Goal: Information Seeking & Learning: Learn about a topic

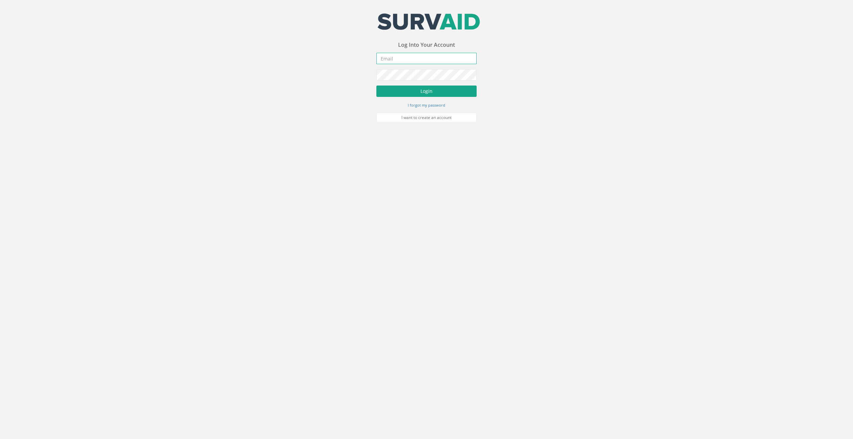
type input "[EMAIL_ADDRESS][DOMAIN_NAME]"
click at [452, 91] on button "Login" at bounding box center [426, 91] width 100 height 11
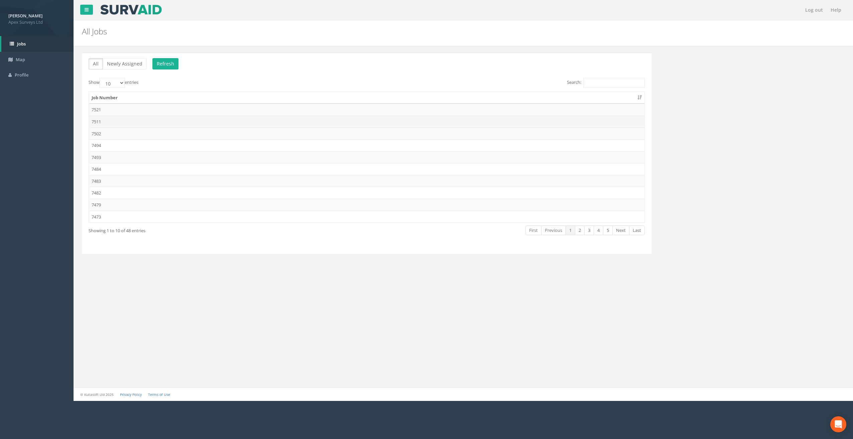
click at [99, 118] on td "7511" at bounding box center [366, 122] width 555 height 12
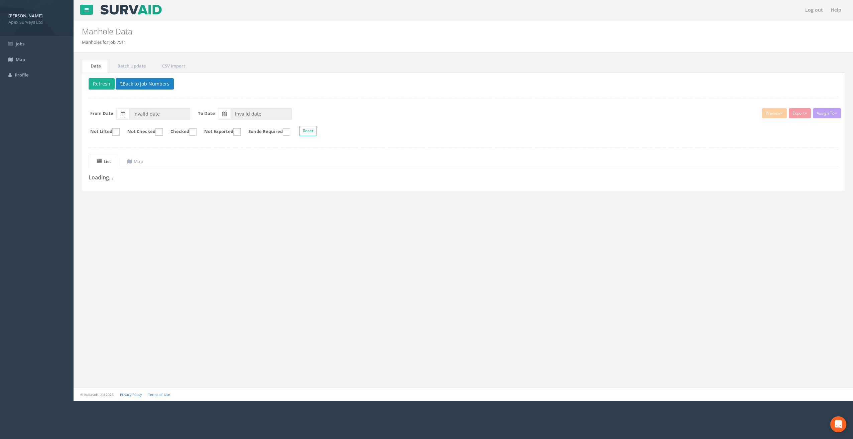
type input "[DATE]"
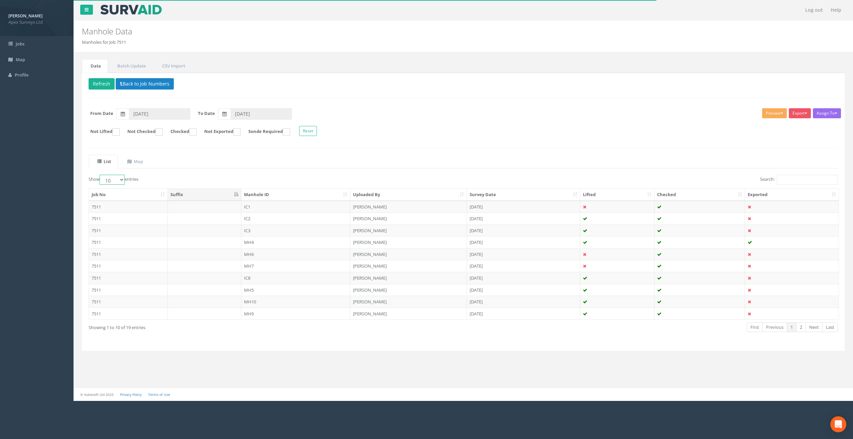
click at [124, 178] on select "10 25 50 100" at bounding box center [112, 180] width 25 height 10
select select "25"
click at [101, 175] on select "10 25 50 100" at bounding box center [112, 180] width 25 height 10
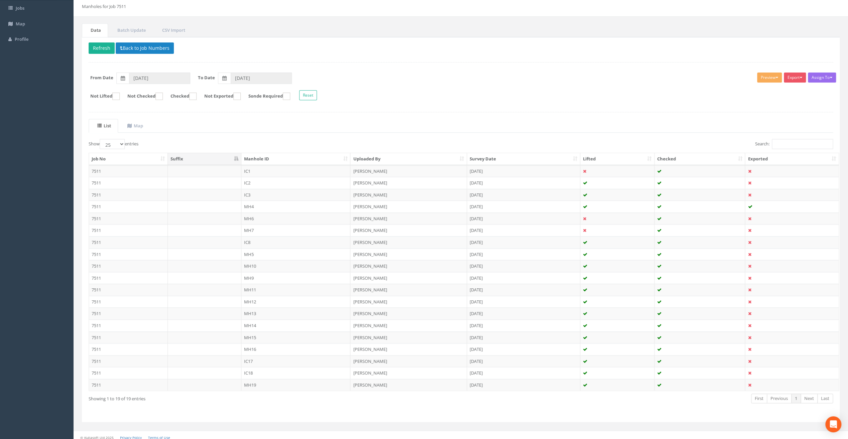
scroll to position [36, 0]
click at [494, 84] on div "Assign To No Companies Added Export Apex Manhole Heathrow United Utilities Surv…" at bounding box center [461, 87] width 754 height 36
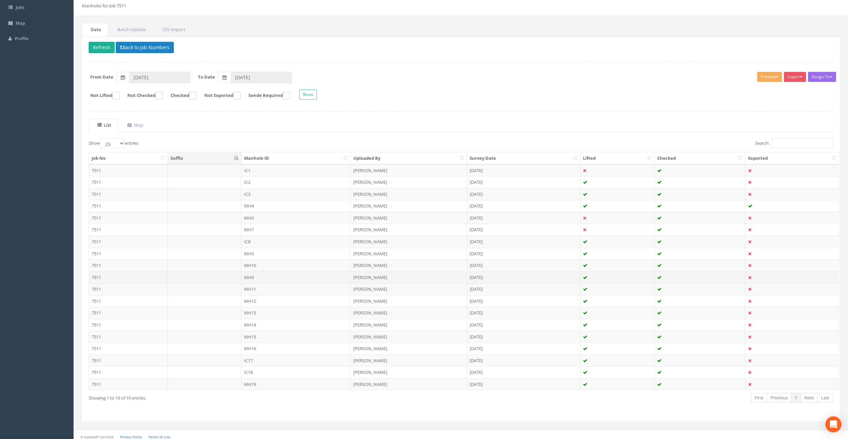
click at [241, 276] on td at bounding box center [205, 277] width 74 height 12
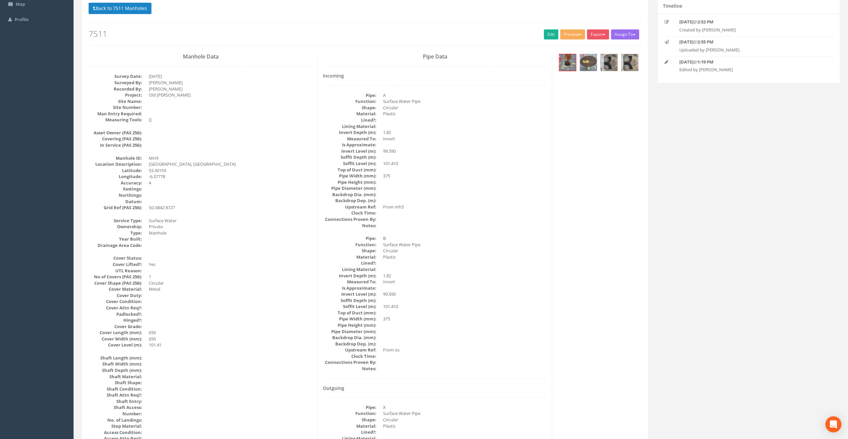
scroll to position [0, 0]
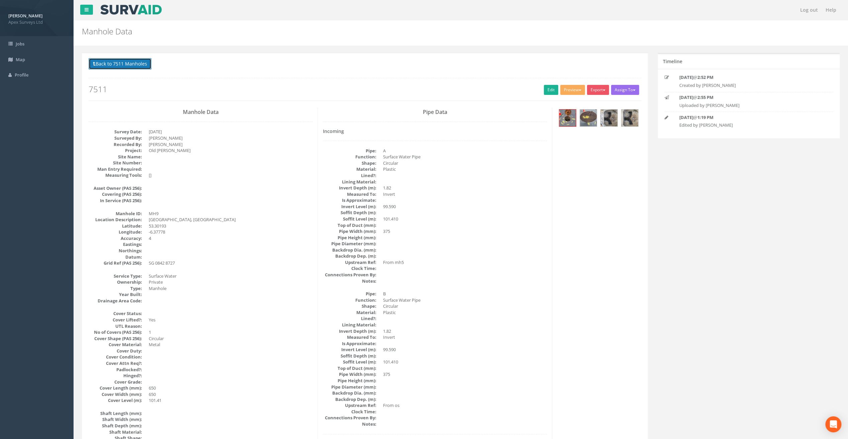
click at [122, 64] on button "Back to 7511 Manholes" at bounding box center [120, 63] width 63 height 11
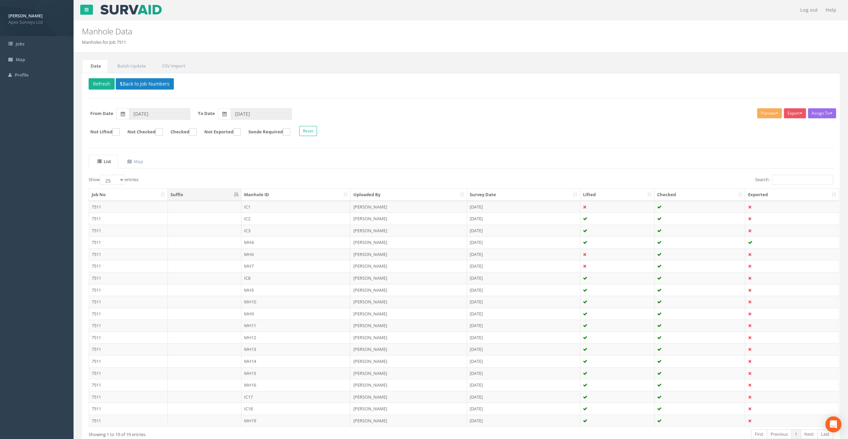
click at [256, 298] on td "MH10" at bounding box center [295, 302] width 109 height 12
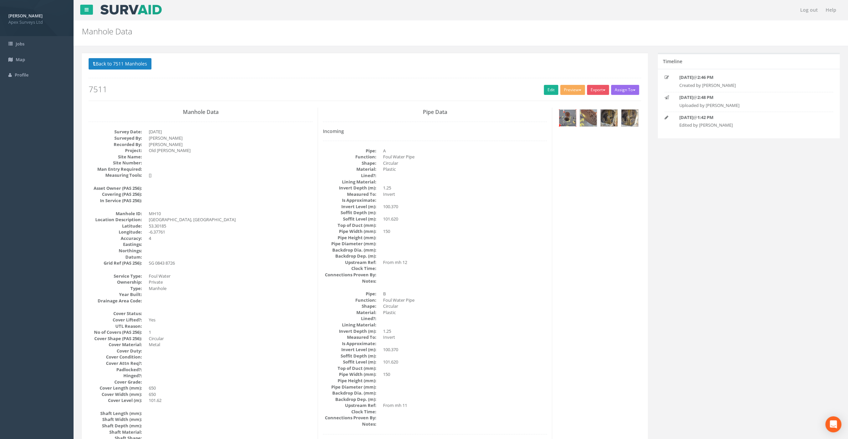
click at [572, 112] on img at bounding box center [567, 118] width 17 height 17
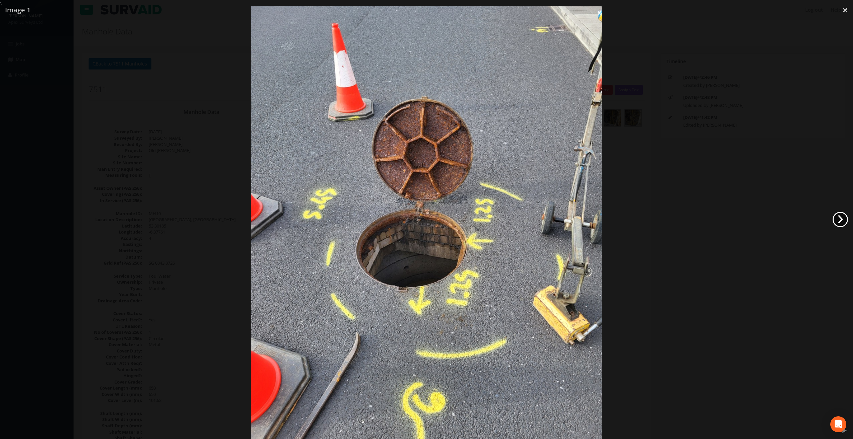
click at [843, 227] on link "›" at bounding box center [840, 219] width 15 height 15
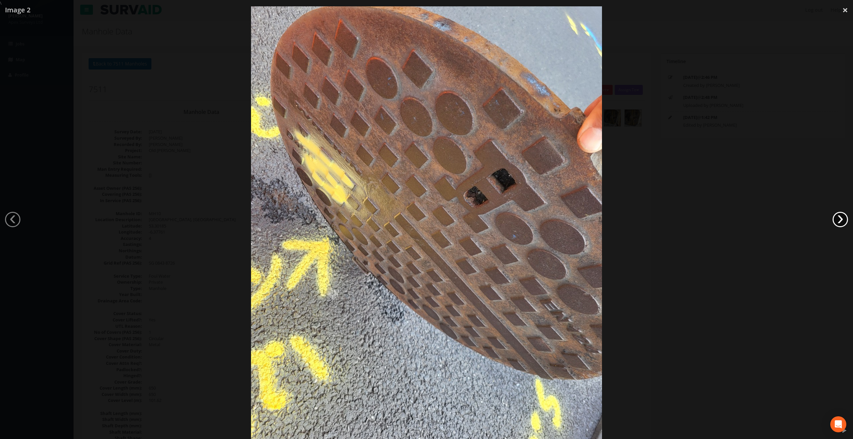
click at [843, 227] on link "›" at bounding box center [840, 219] width 15 height 15
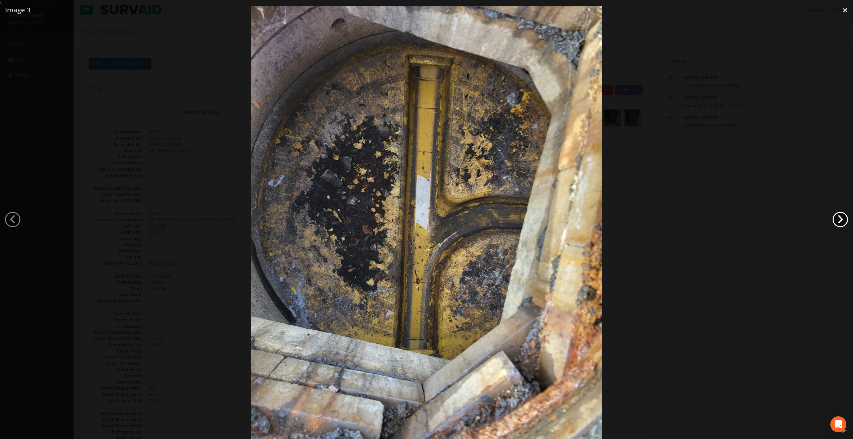
click at [843, 227] on link "›" at bounding box center [840, 219] width 15 height 15
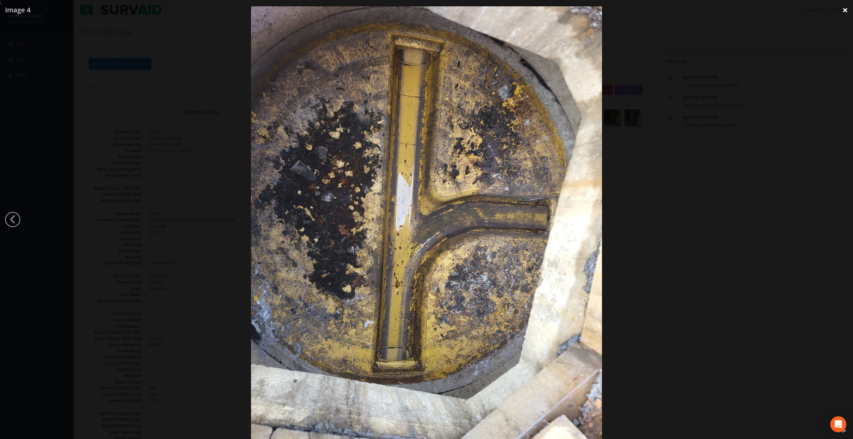
click at [844, 12] on link "×" at bounding box center [845, 10] width 16 height 20
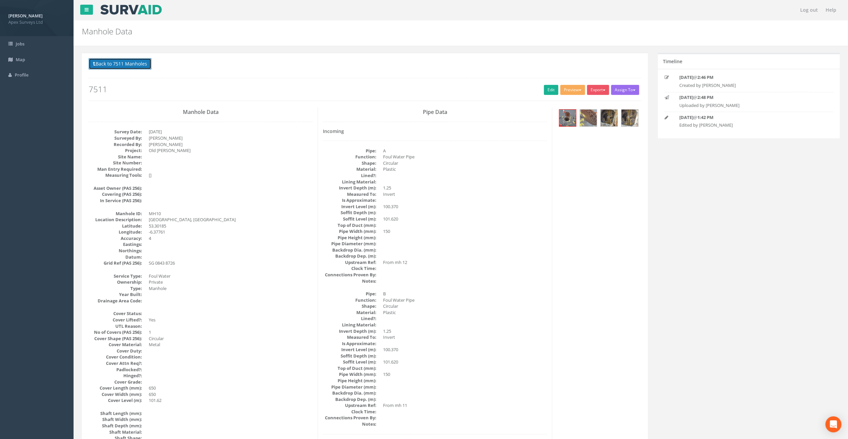
click at [135, 65] on button "Back to 7511 Manholes" at bounding box center [120, 63] width 63 height 11
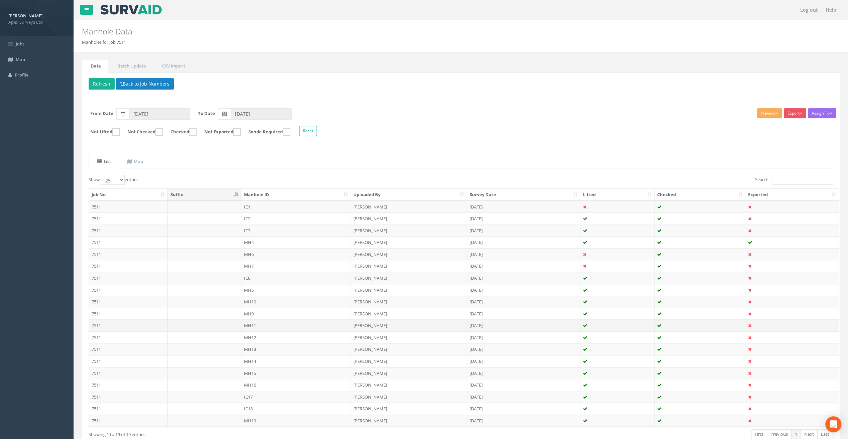
click at [253, 323] on td "MH11" at bounding box center [295, 326] width 109 height 12
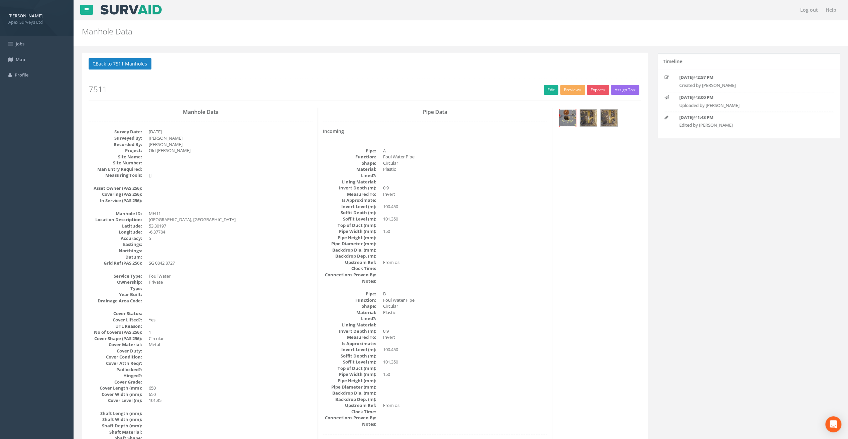
click at [568, 117] on img at bounding box center [567, 118] width 17 height 17
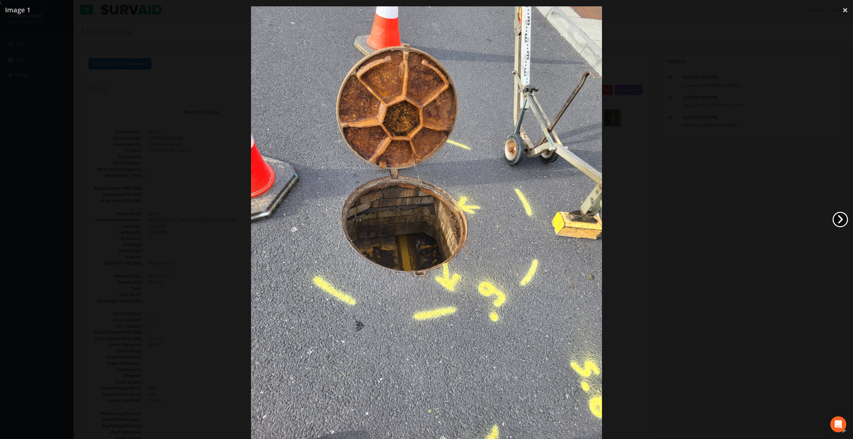
click at [844, 220] on link "›" at bounding box center [840, 219] width 15 height 15
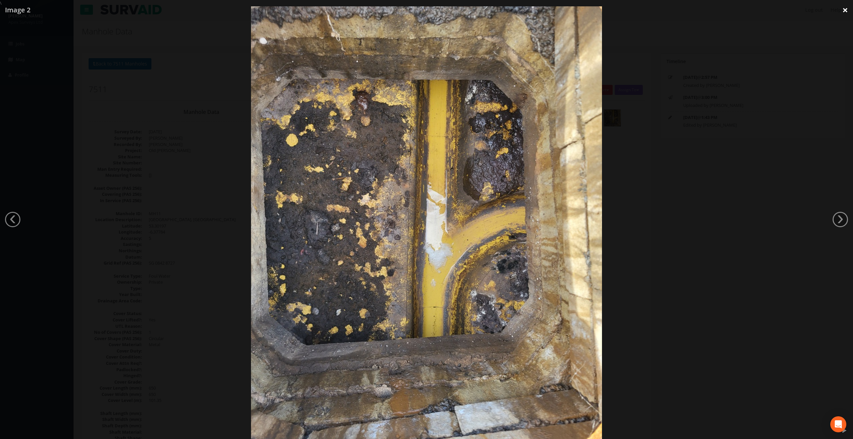
click at [845, 11] on link "×" at bounding box center [845, 10] width 16 height 20
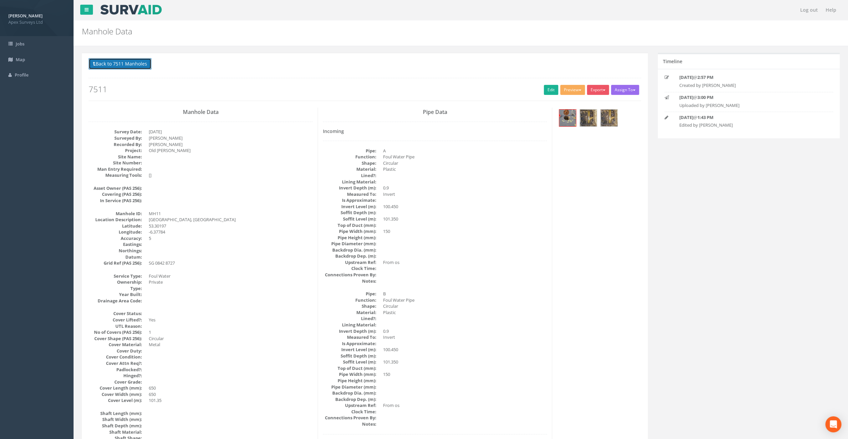
click at [138, 69] on button "Back to 7511 Manholes" at bounding box center [120, 63] width 63 height 11
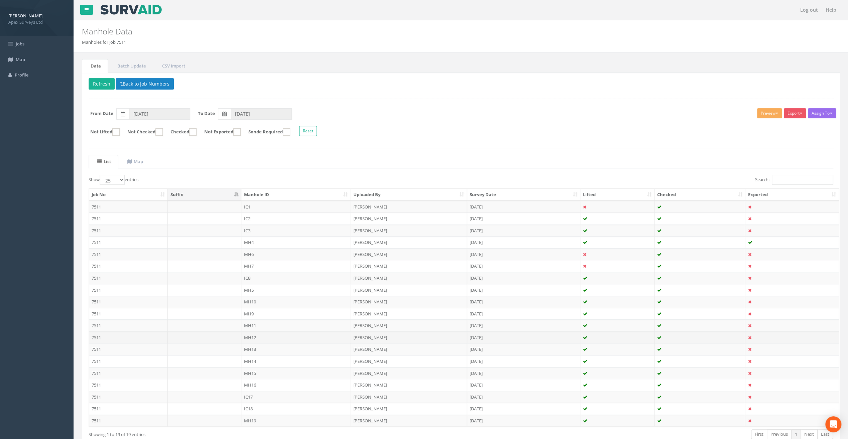
click at [254, 334] on td "MH12" at bounding box center [295, 338] width 109 height 12
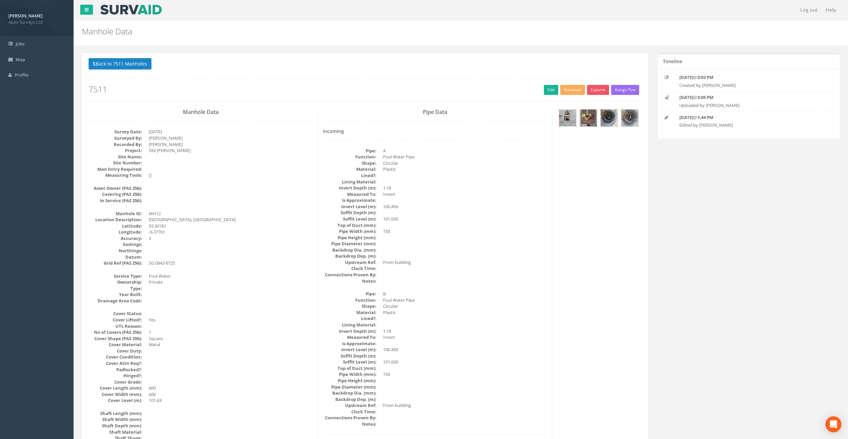
click at [572, 122] on img at bounding box center [567, 118] width 17 height 17
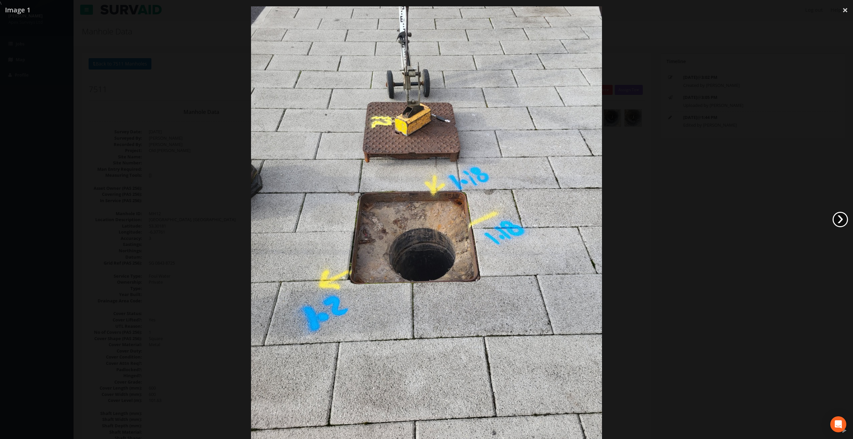
click at [841, 219] on link "›" at bounding box center [840, 219] width 15 height 15
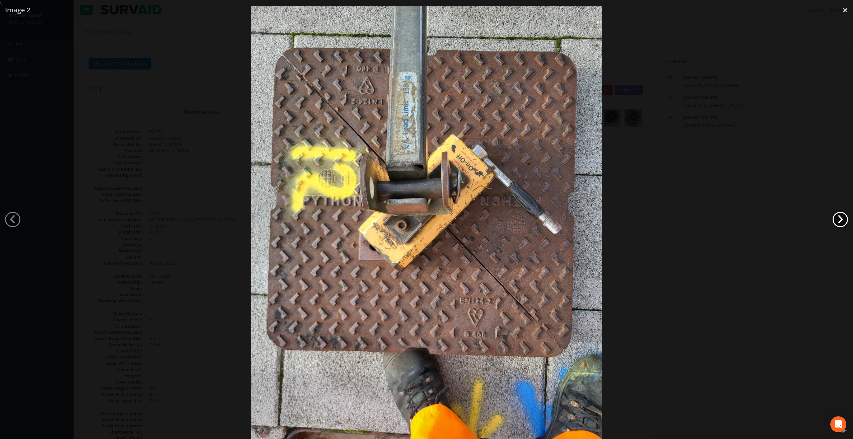
click at [841, 219] on link "›" at bounding box center [840, 219] width 15 height 15
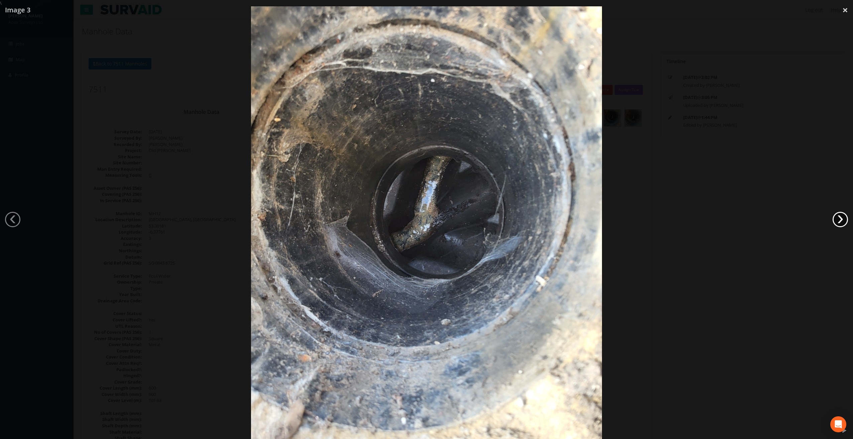
click at [841, 219] on link "›" at bounding box center [840, 219] width 15 height 15
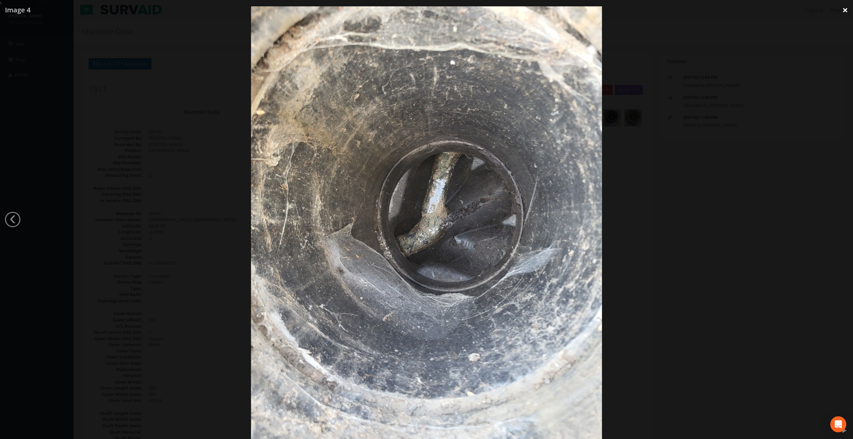
click at [844, 13] on link "×" at bounding box center [845, 10] width 16 height 20
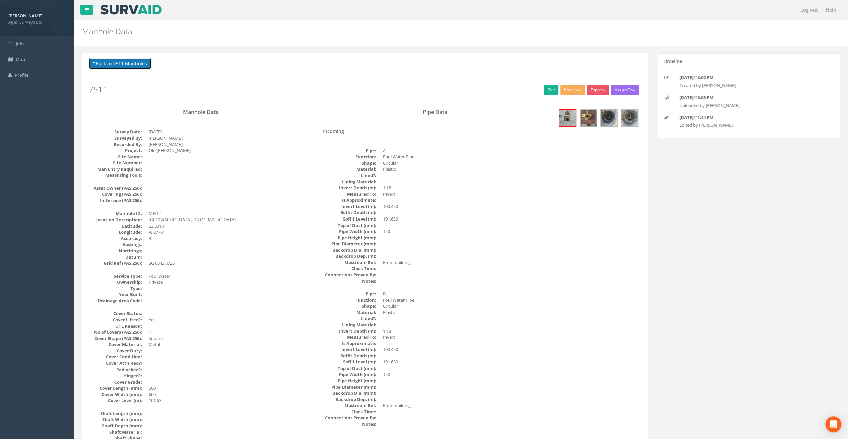
drag, startPoint x: 109, startPoint y: 64, endPoint x: 113, endPoint y: 69, distance: 6.4
click at [109, 64] on button "Back to 7511 Manholes" at bounding box center [120, 63] width 63 height 11
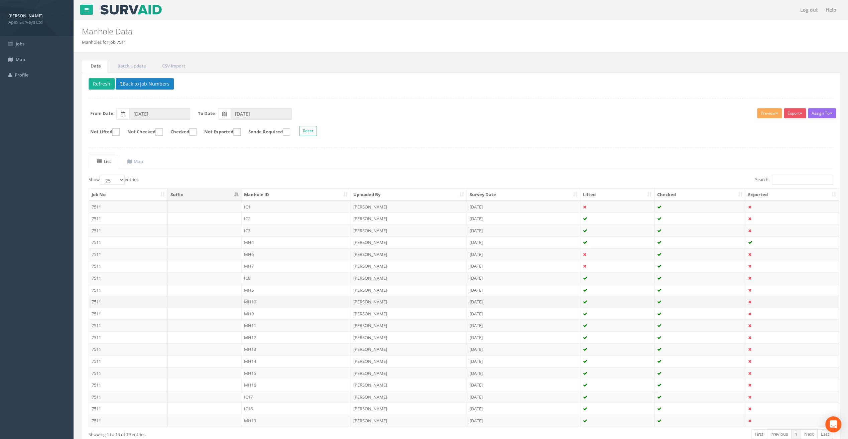
click at [249, 300] on td "MH10" at bounding box center [295, 302] width 109 height 12
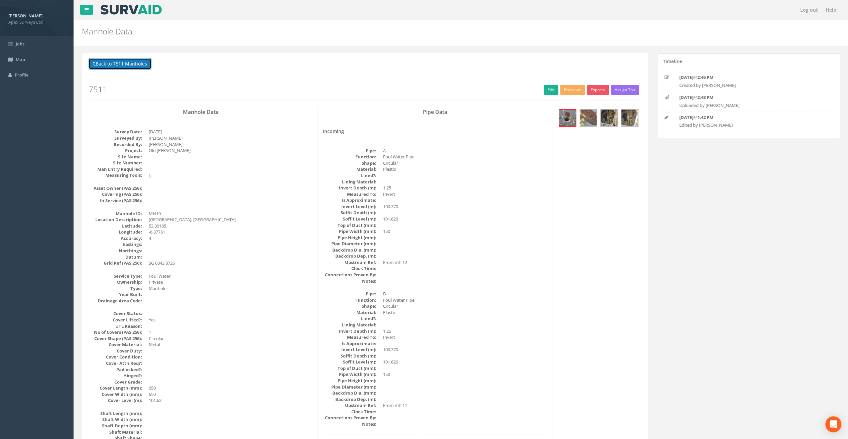
click at [125, 66] on button "Back to 7511 Manholes" at bounding box center [120, 63] width 63 height 11
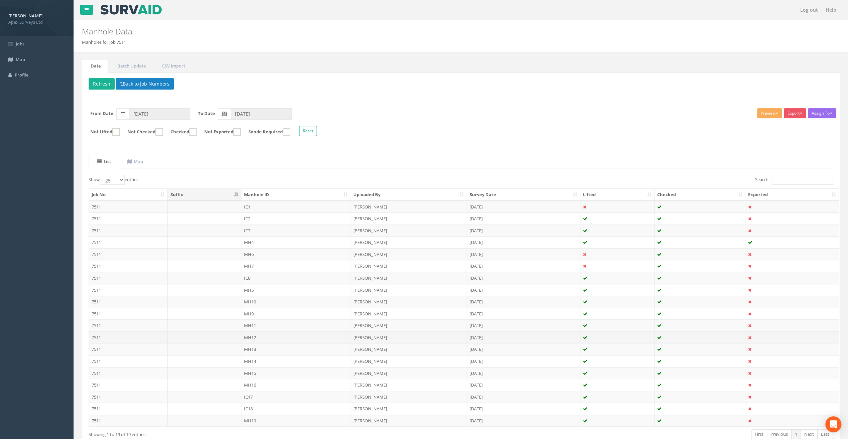
click at [253, 335] on td "MH12" at bounding box center [295, 338] width 109 height 12
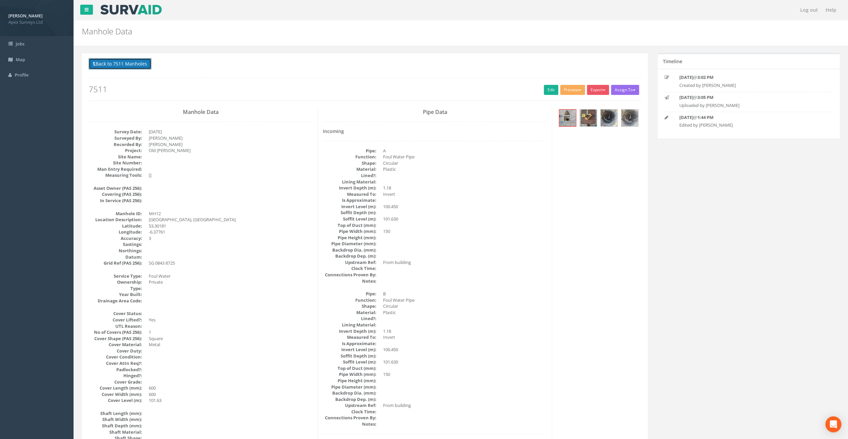
click at [122, 65] on button "Back to 7511 Manholes" at bounding box center [120, 63] width 63 height 11
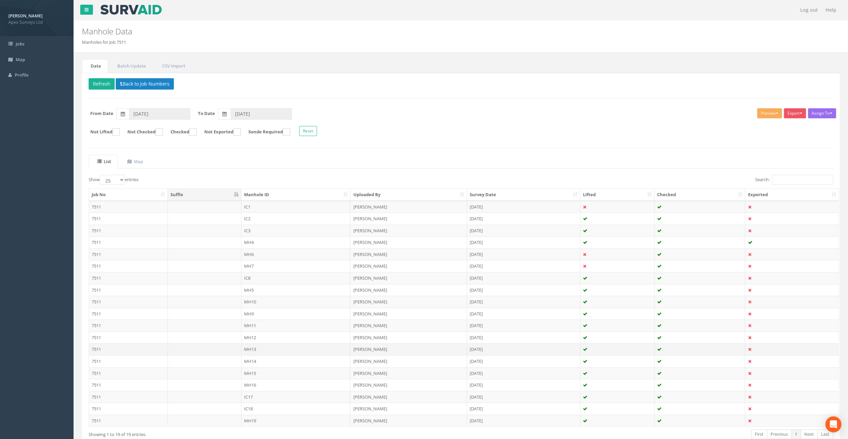
click at [249, 346] on td "MH13" at bounding box center [295, 349] width 109 height 12
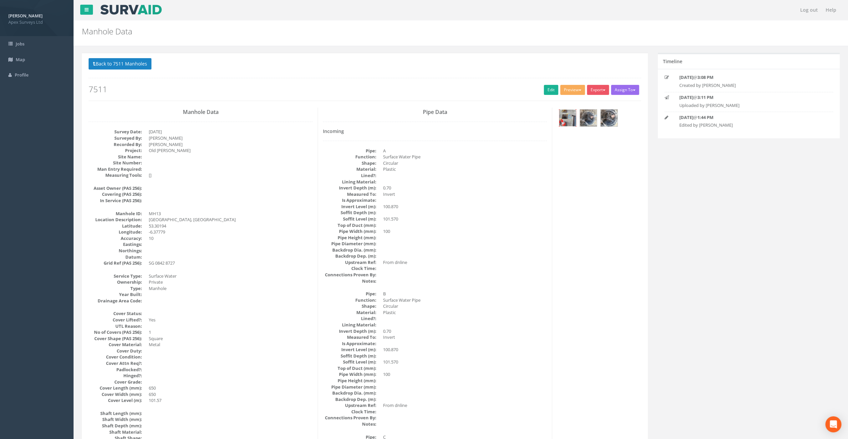
click at [572, 117] on img at bounding box center [567, 118] width 17 height 17
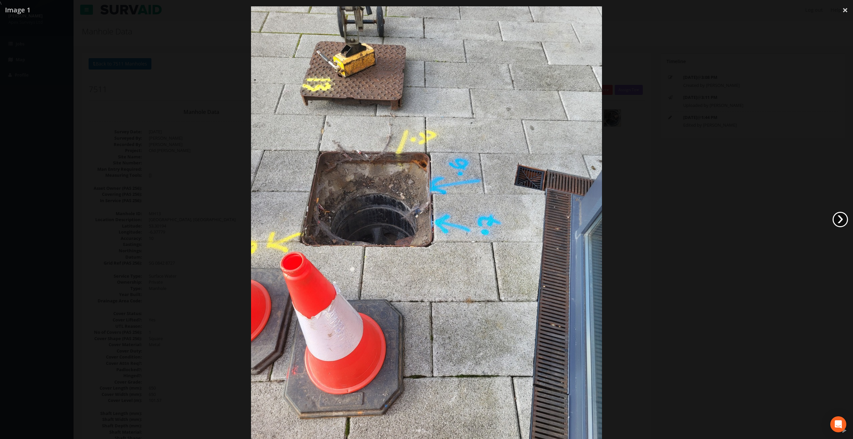
click at [844, 220] on link "›" at bounding box center [840, 219] width 15 height 15
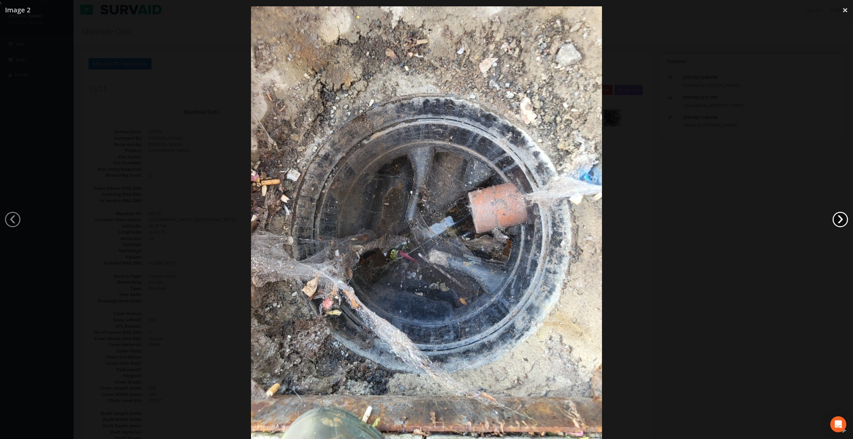
click at [844, 220] on link "›" at bounding box center [840, 219] width 15 height 15
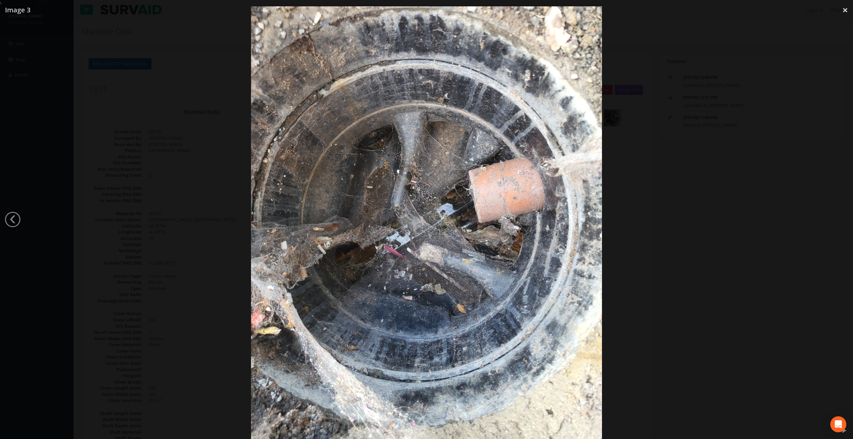
click at [844, 220] on div at bounding box center [426, 225] width 853 height 439
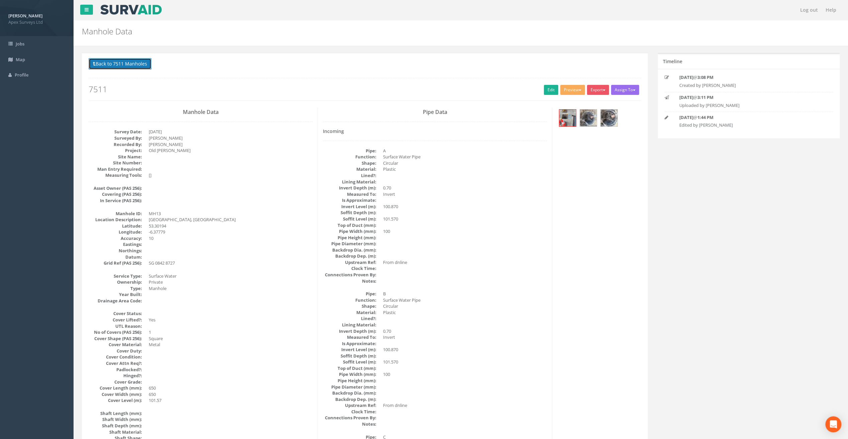
click at [125, 60] on button "Back to 7511 Manholes" at bounding box center [120, 63] width 63 height 11
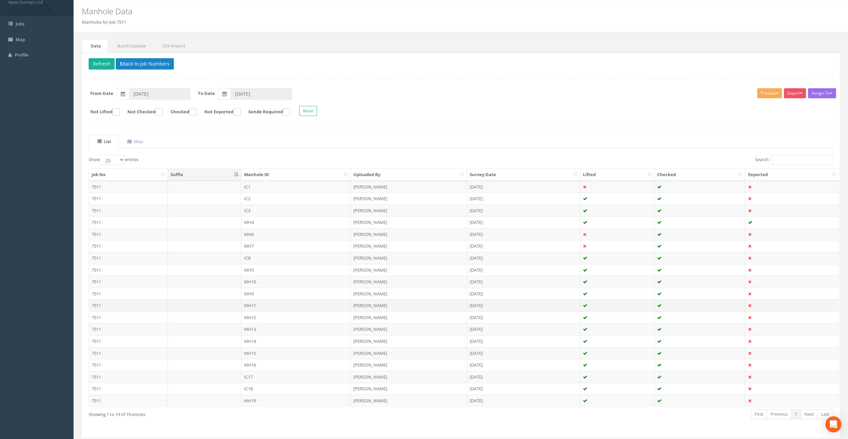
scroll to position [36, 0]
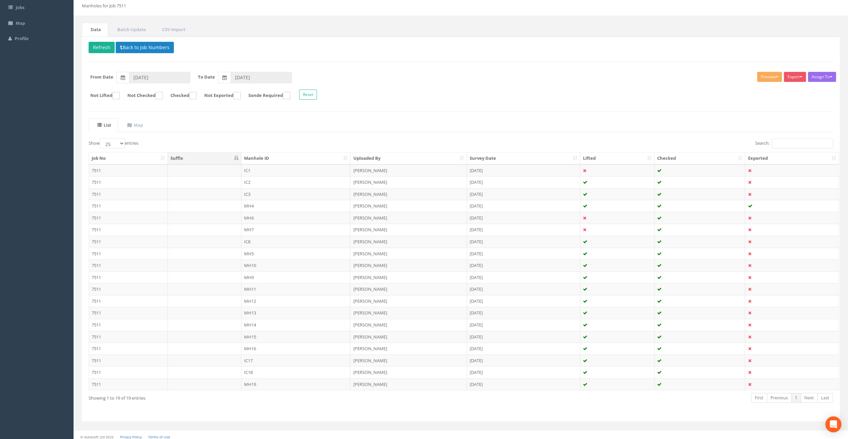
click at [258, 321] on td "MH14" at bounding box center [295, 325] width 109 height 12
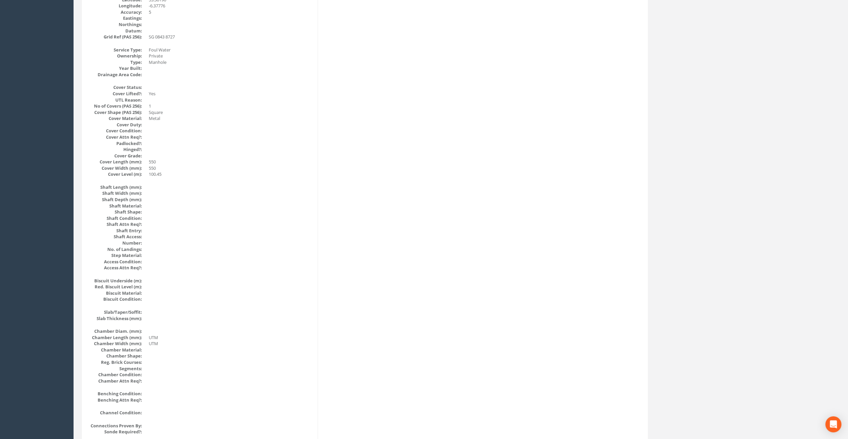
scroll to position [0, 0]
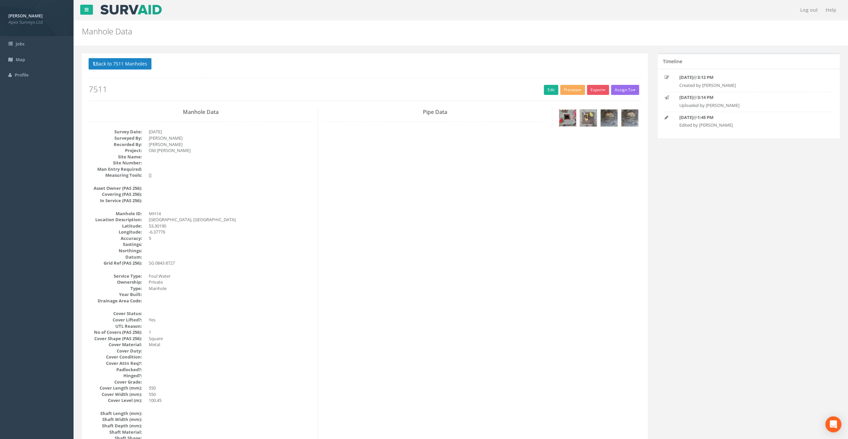
click at [564, 124] on img at bounding box center [567, 118] width 17 height 17
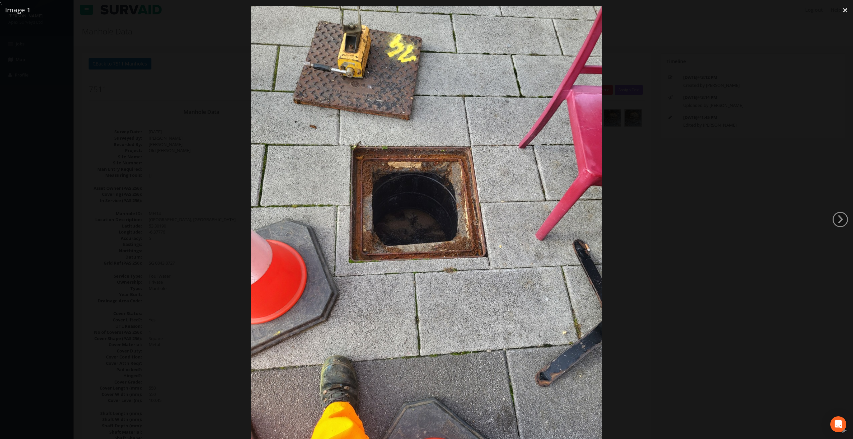
click at [846, 226] on div at bounding box center [426, 225] width 853 height 439
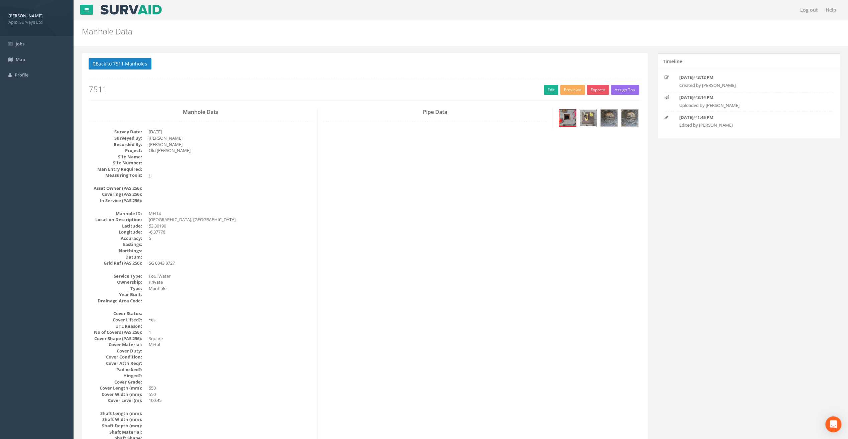
click at [589, 116] on img at bounding box center [588, 118] width 17 height 17
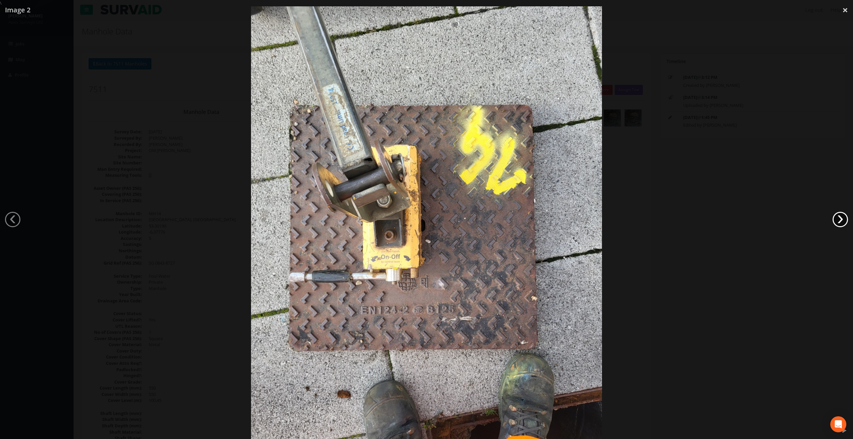
click at [840, 220] on link "›" at bounding box center [840, 219] width 15 height 15
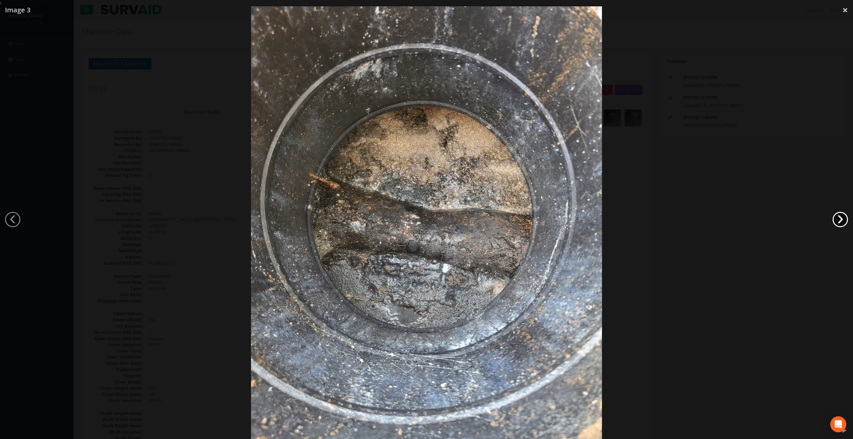
click at [840, 220] on link "›" at bounding box center [840, 219] width 15 height 15
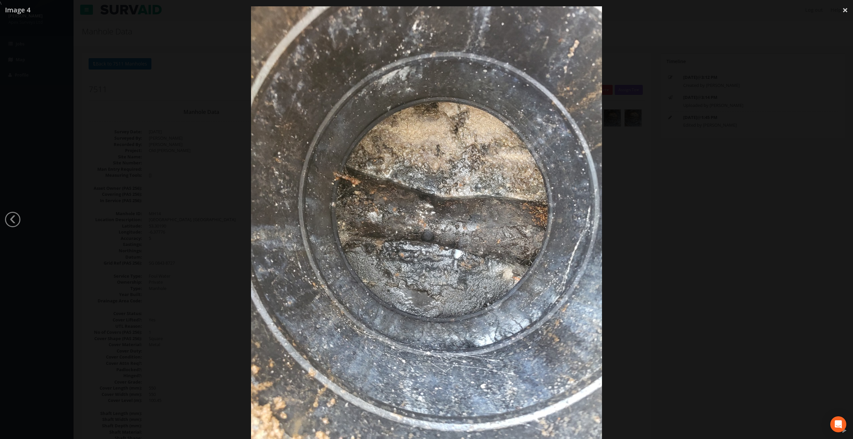
click at [840, 220] on div at bounding box center [426, 225] width 853 height 439
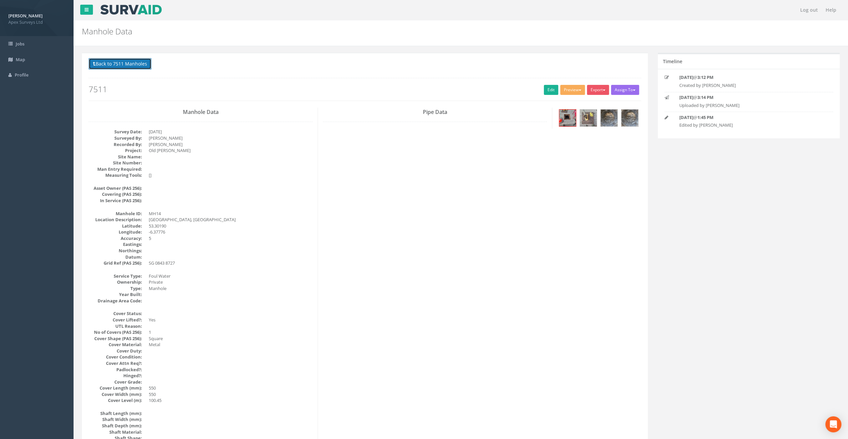
click at [132, 61] on button "Back to 7511 Manholes" at bounding box center [120, 63] width 63 height 11
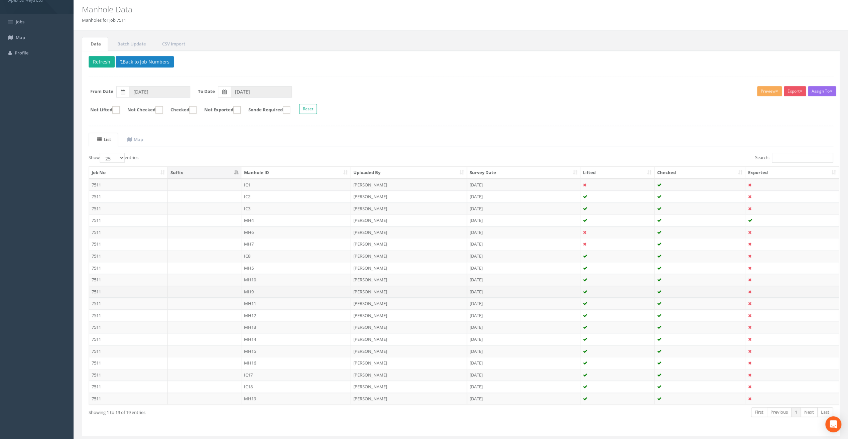
scroll to position [36, 0]
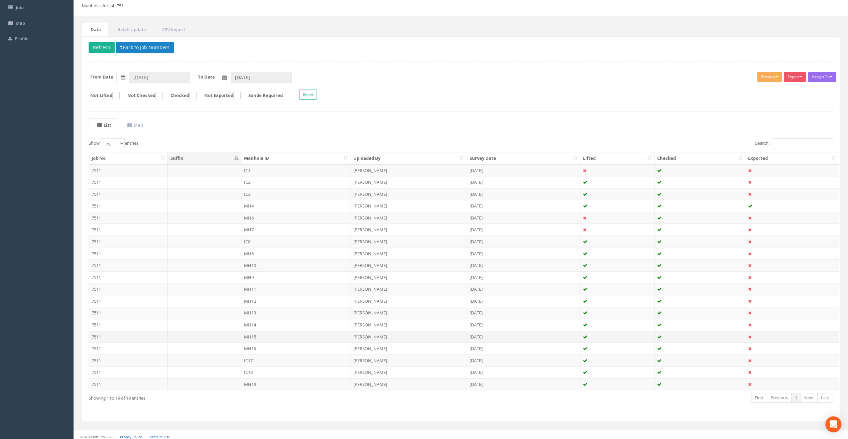
click at [255, 332] on td "MH15" at bounding box center [295, 337] width 109 height 12
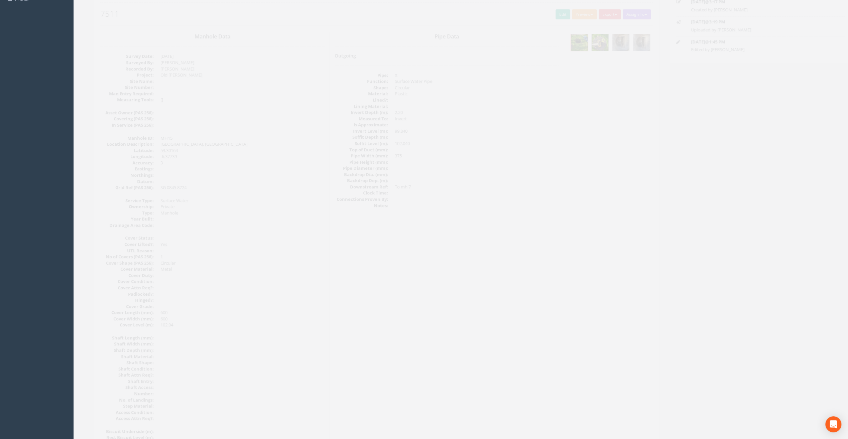
scroll to position [0, 0]
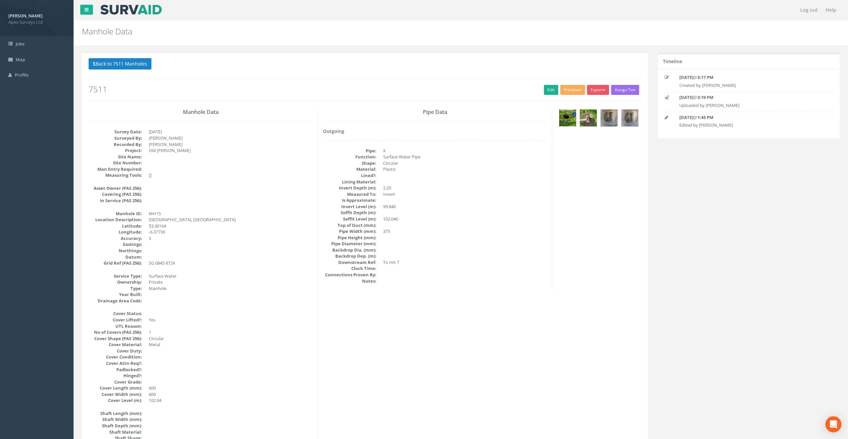
click at [565, 115] on img at bounding box center [567, 118] width 17 height 17
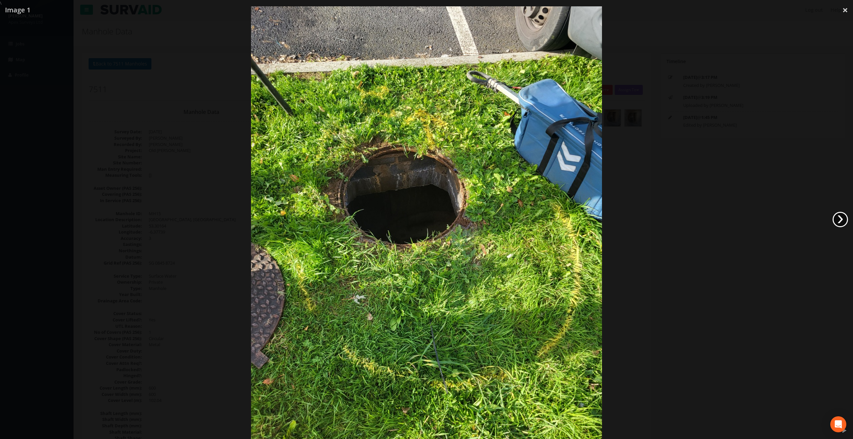
click at [840, 222] on link "›" at bounding box center [840, 219] width 15 height 15
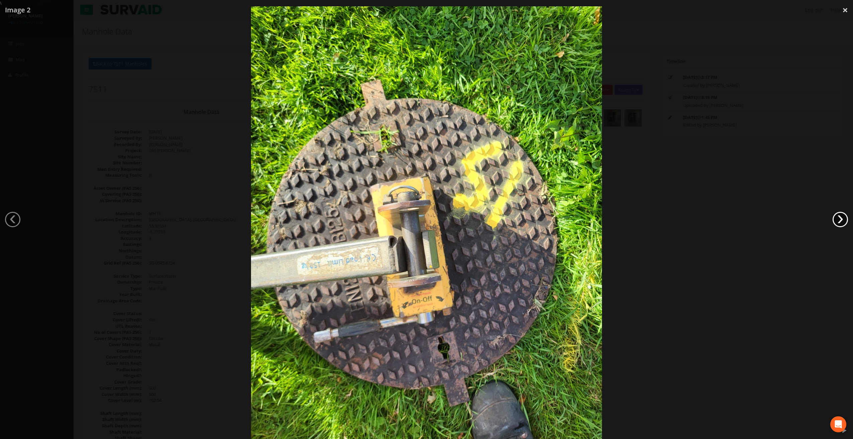
click at [840, 222] on link "›" at bounding box center [840, 219] width 15 height 15
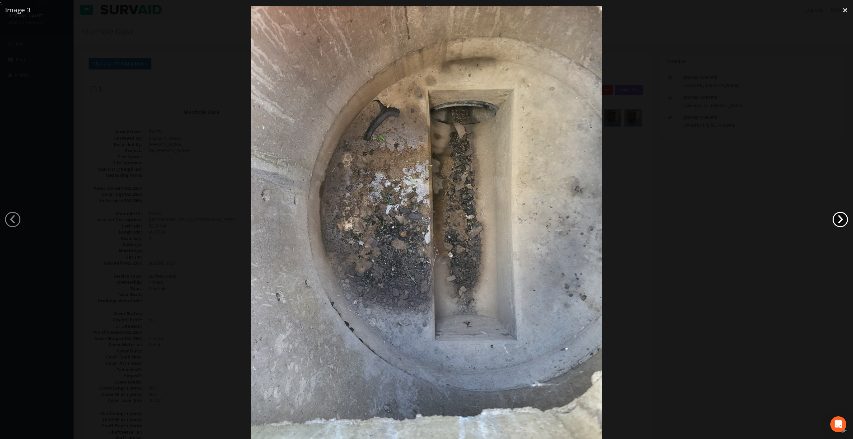
click at [841, 222] on link "›" at bounding box center [840, 219] width 15 height 15
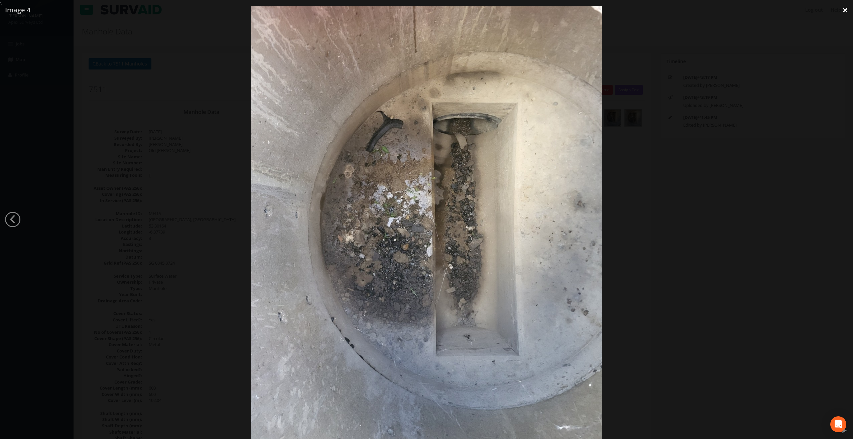
click at [843, 11] on link "×" at bounding box center [845, 10] width 16 height 20
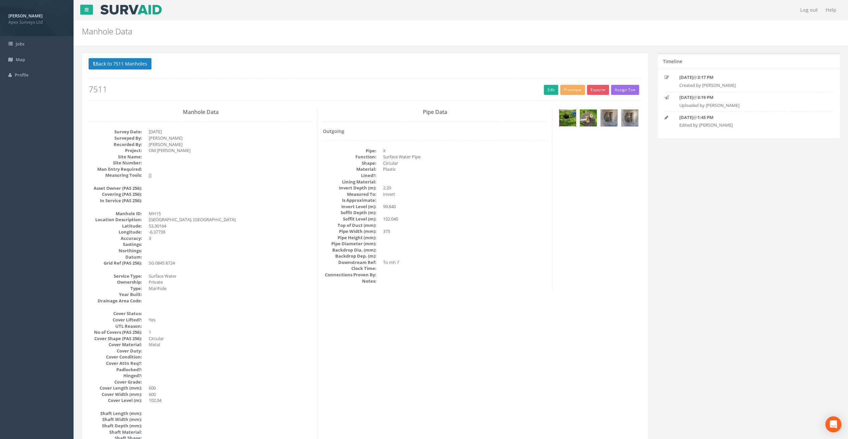
click at [568, 119] on img at bounding box center [567, 118] width 17 height 17
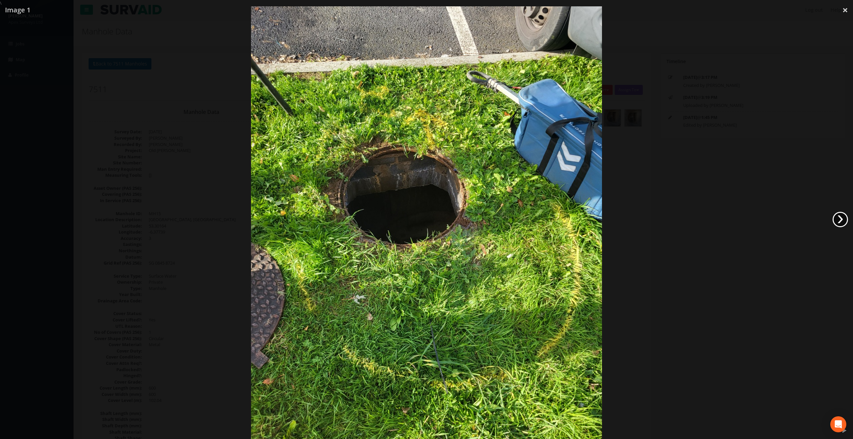
click at [845, 219] on link "›" at bounding box center [840, 219] width 15 height 15
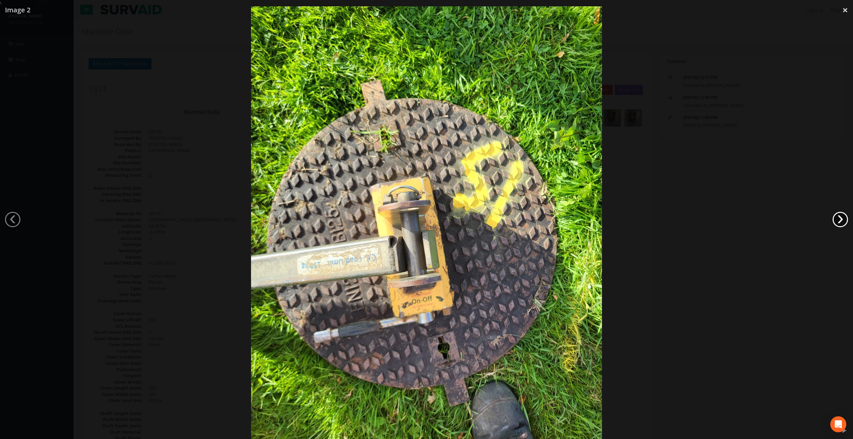
click at [845, 219] on link "›" at bounding box center [840, 219] width 15 height 15
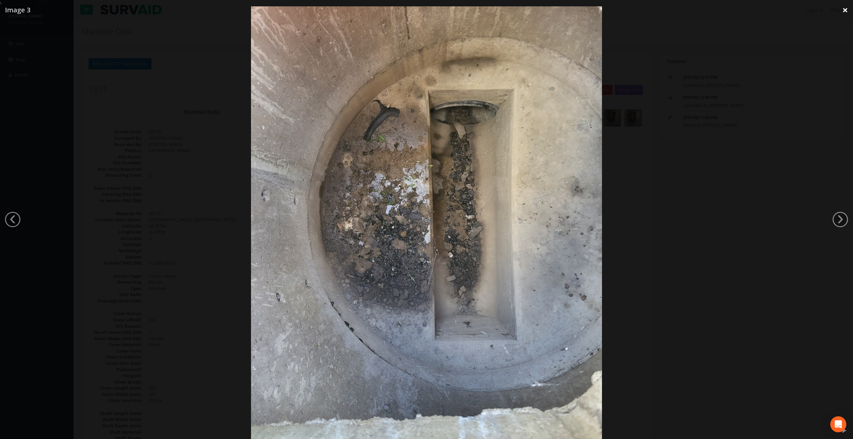
click at [849, 11] on link "×" at bounding box center [845, 10] width 16 height 20
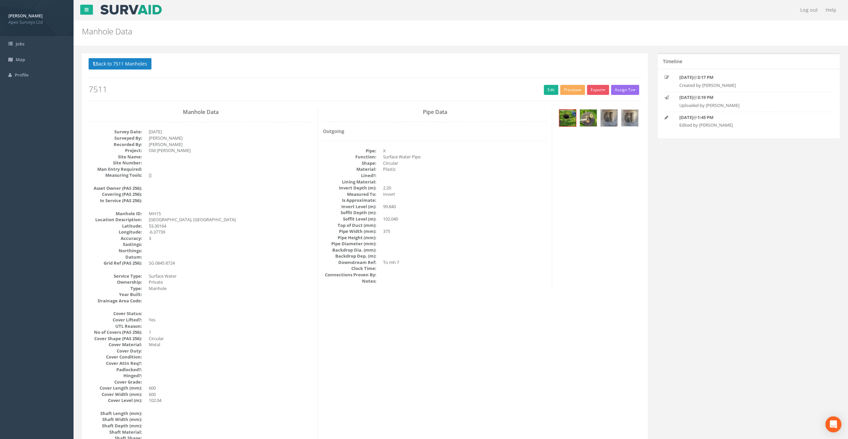
click at [626, 120] on img at bounding box center [629, 118] width 17 height 17
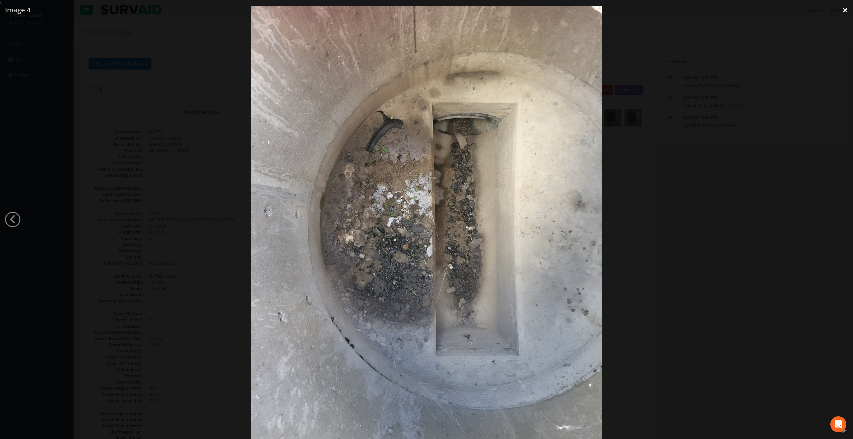
click at [845, 14] on link "×" at bounding box center [845, 10] width 16 height 20
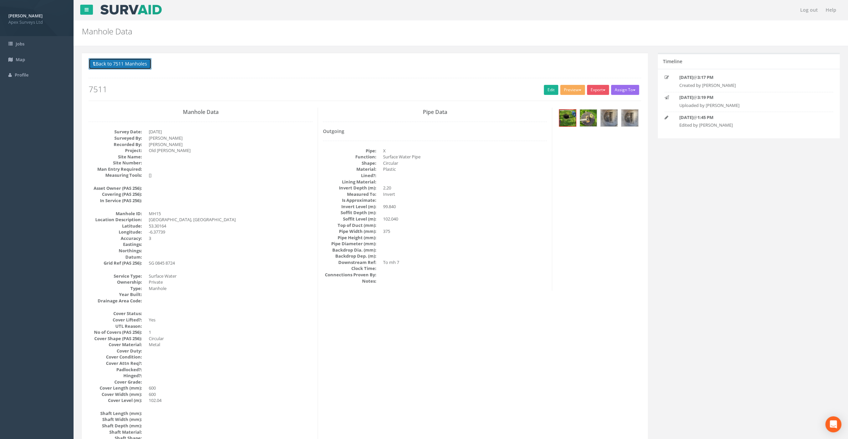
click at [127, 66] on button "Back to 7511 Manholes" at bounding box center [120, 63] width 63 height 11
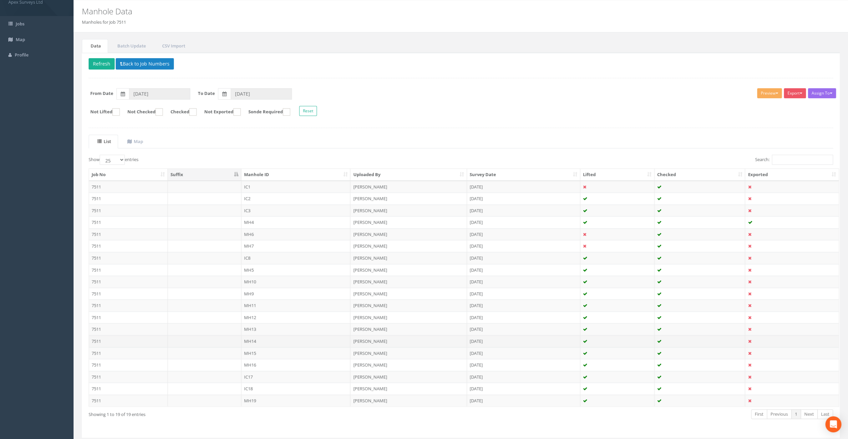
scroll to position [36, 0]
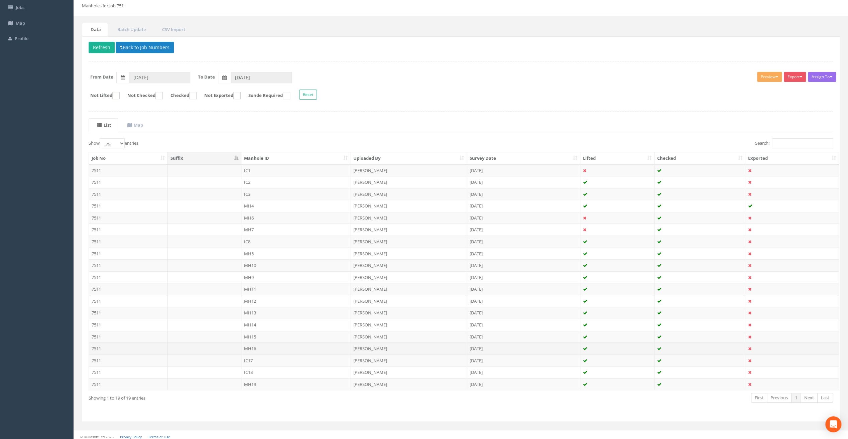
click at [254, 343] on td "MH16" at bounding box center [295, 349] width 109 height 12
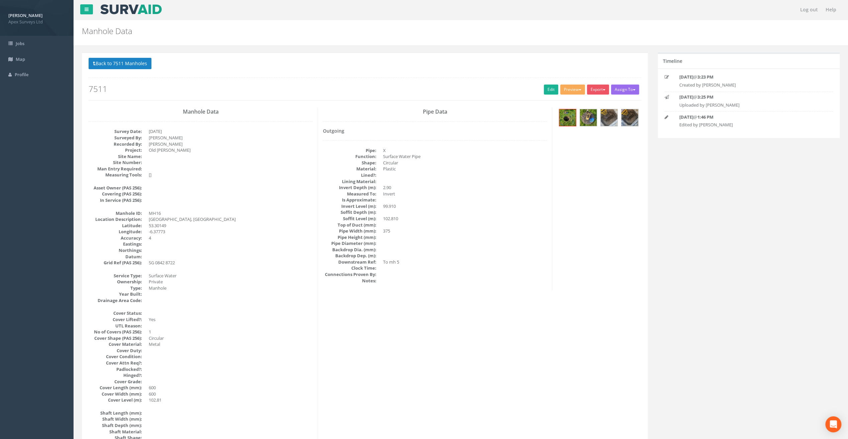
scroll to position [0, 0]
click at [567, 116] on img at bounding box center [567, 118] width 17 height 17
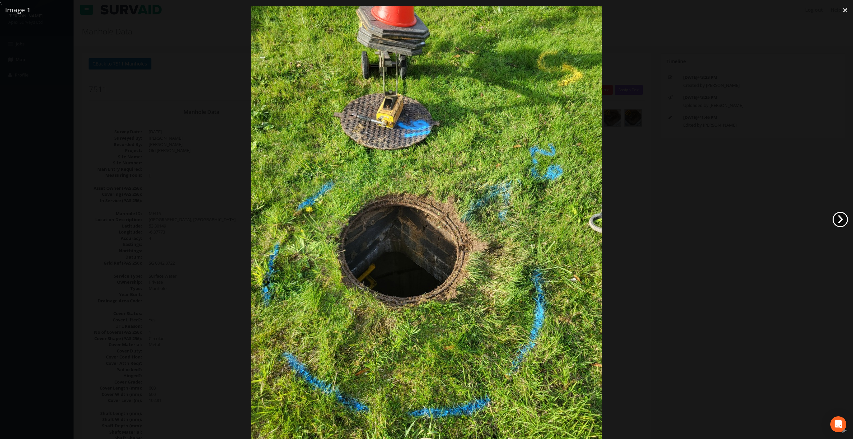
click at [835, 220] on link "›" at bounding box center [840, 219] width 15 height 15
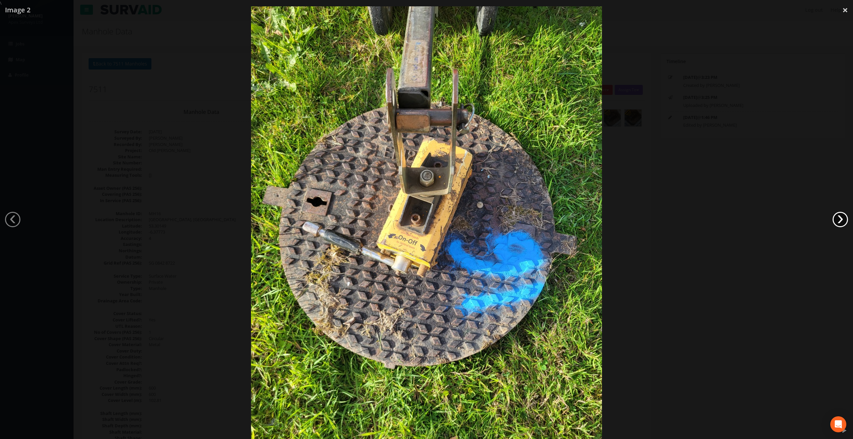
click at [835, 220] on link "›" at bounding box center [840, 219] width 15 height 15
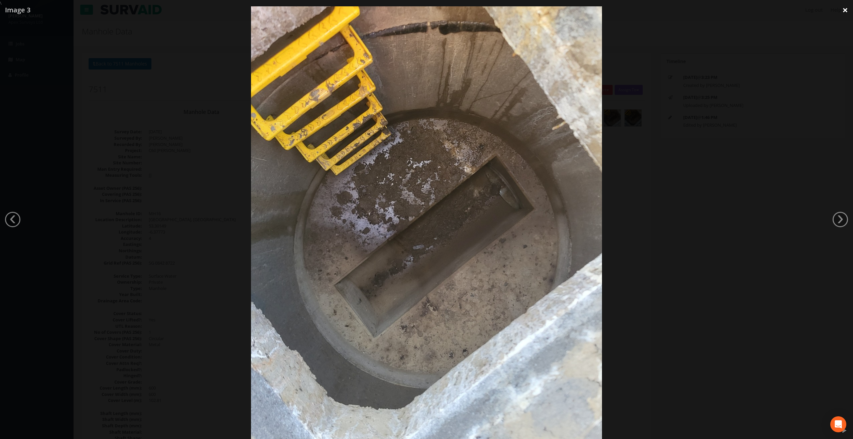
click at [844, 9] on link "×" at bounding box center [845, 10] width 16 height 20
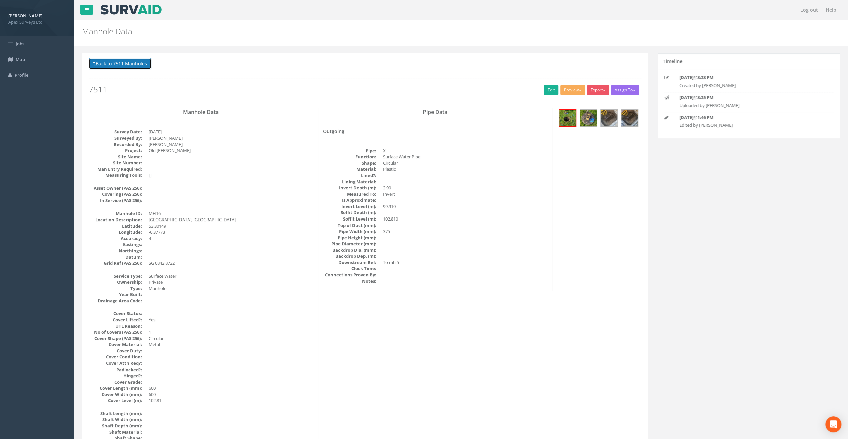
drag, startPoint x: 114, startPoint y: 65, endPoint x: 123, endPoint y: 68, distance: 9.8
click at [114, 65] on button "Back to 7511 Manholes" at bounding box center [120, 63] width 63 height 11
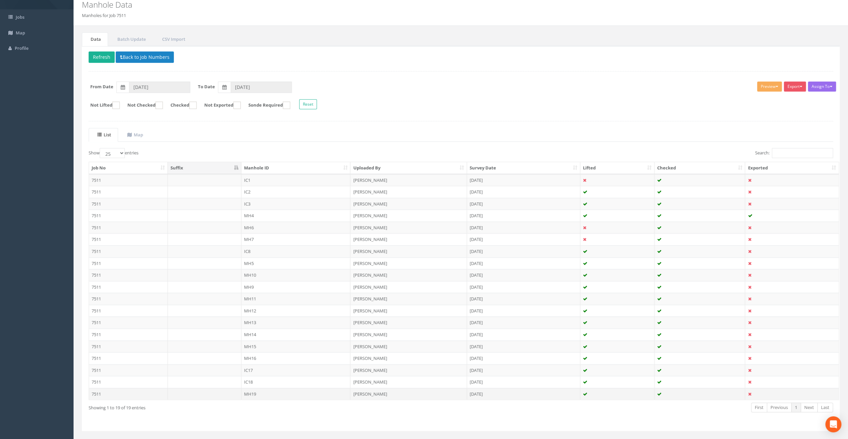
scroll to position [36, 0]
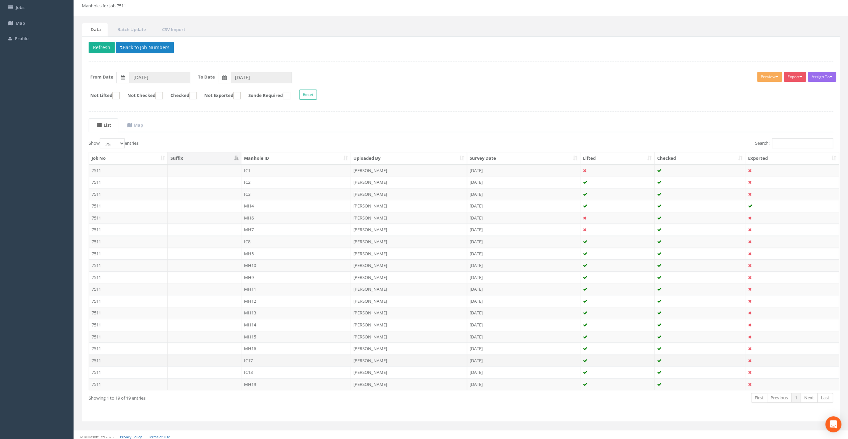
click at [255, 355] on td "IC17" at bounding box center [295, 361] width 109 height 12
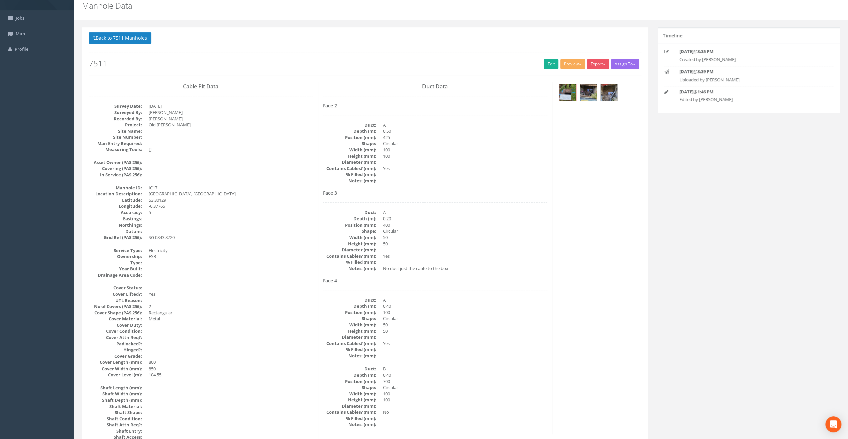
scroll to position [0, 0]
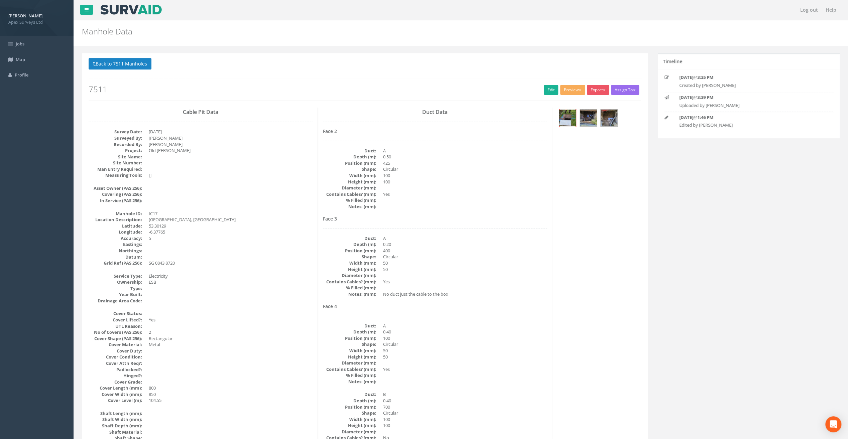
click at [562, 119] on img at bounding box center [567, 118] width 17 height 17
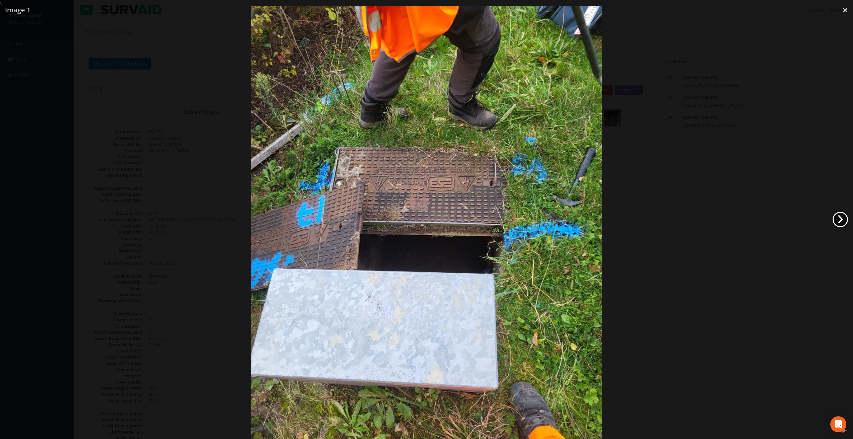
click at [841, 215] on link "›" at bounding box center [840, 219] width 15 height 15
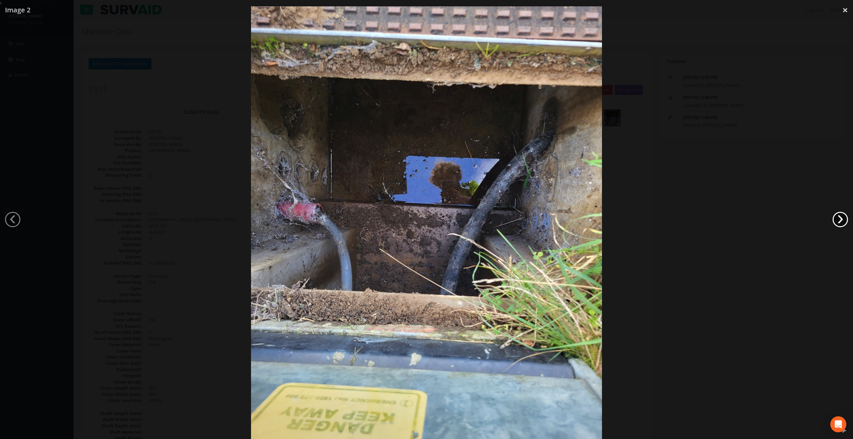
click at [841, 215] on link "›" at bounding box center [840, 219] width 15 height 15
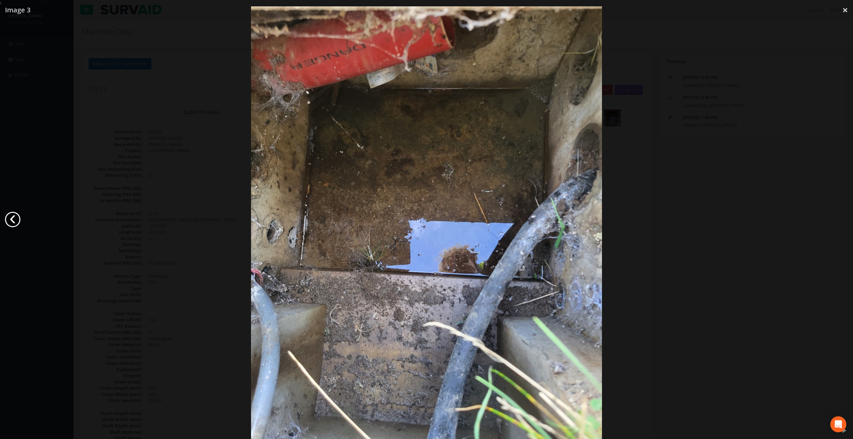
click at [16, 220] on link "‹" at bounding box center [12, 219] width 15 height 15
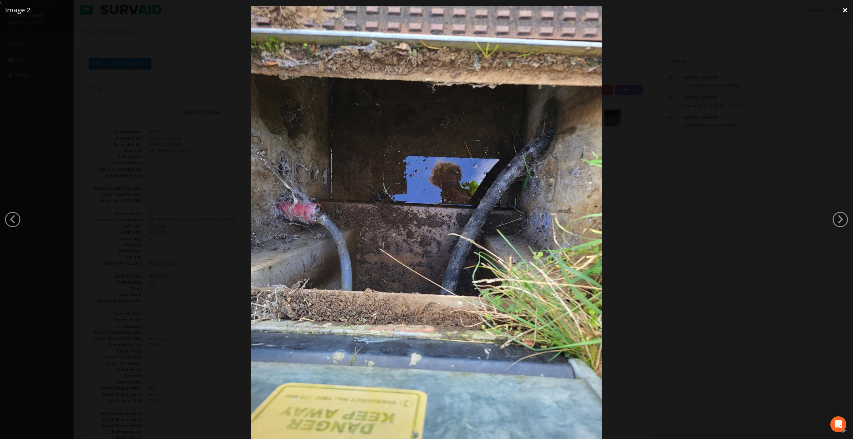
click at [849, 11] on link "×" at bounding box center [845, 10] width 16 height 20
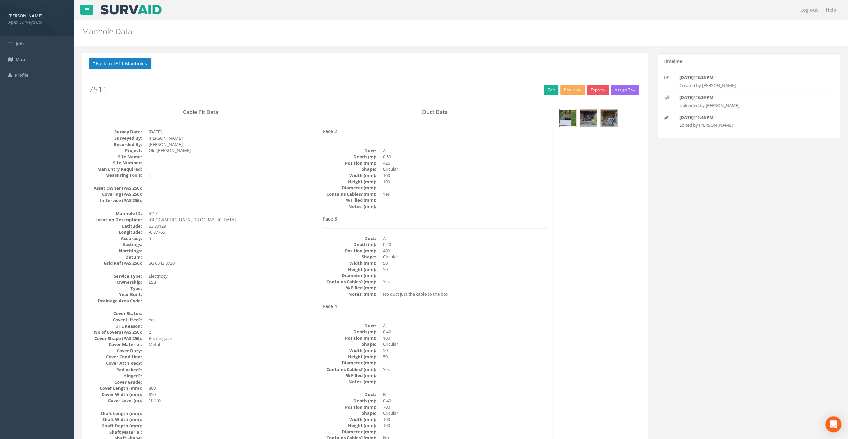
click at [566, 122] on img at bounding box center [567, 118] width 17 height 17
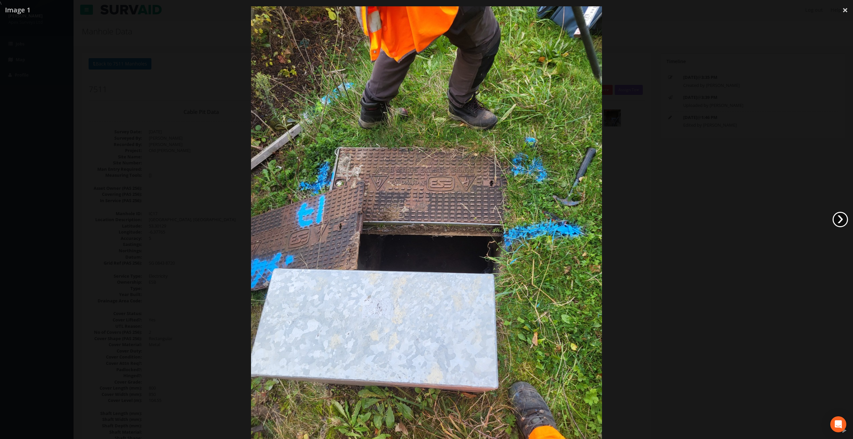
click at [837, 224] on link "›" at bounding box center [840, 219] width 15 height 15
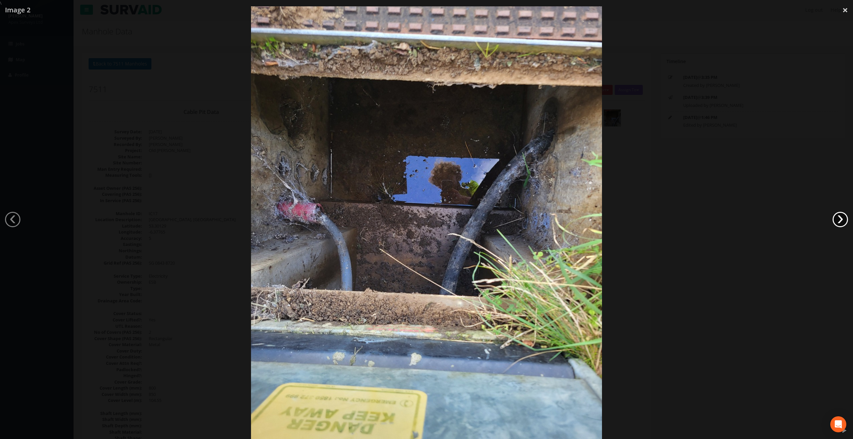
click at [837, 224] on link "›" at bounding box center [840, 219] width 15 height 15
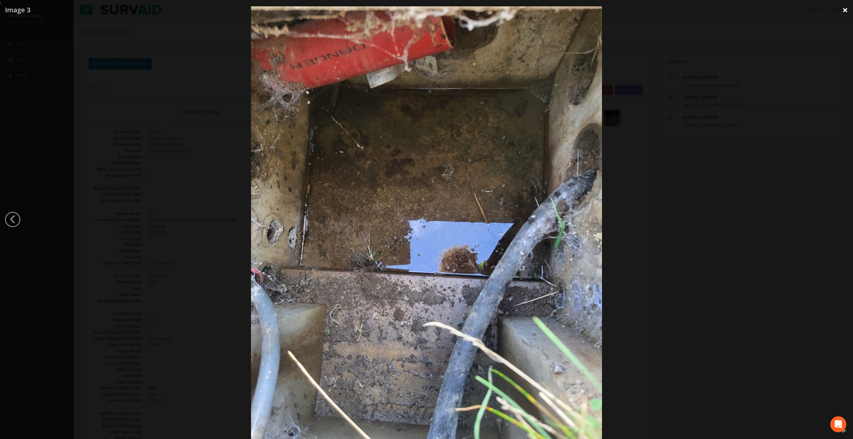
click at [844, 12] on link "×" at bounding box center [845, 10] width 16 height 20
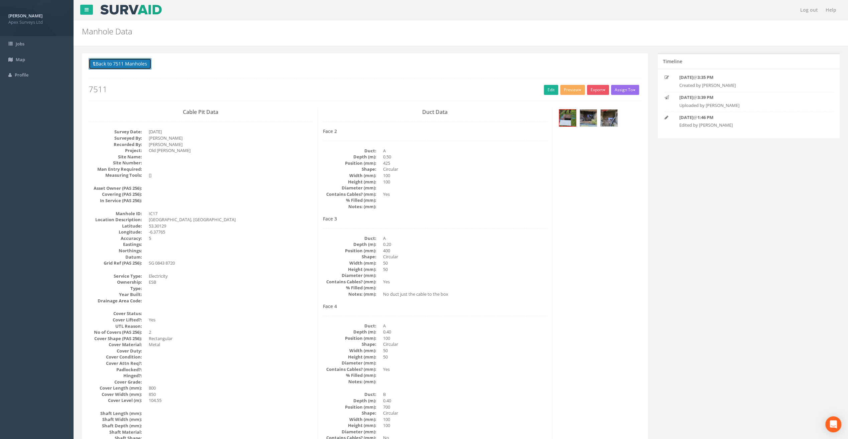
drag, startPoint x: 132, startPoint y: 62, endPoint x: 184, endPoint y: 94, distance: 60.7
click at [133, 62] on button "Back to 7511 Manholes" at bounding box center [120, 63] width 63 height 11
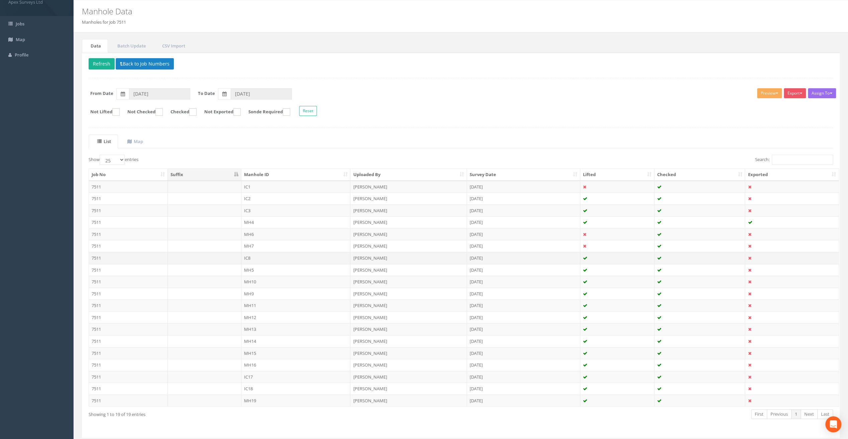
scroll to position [36, 0]
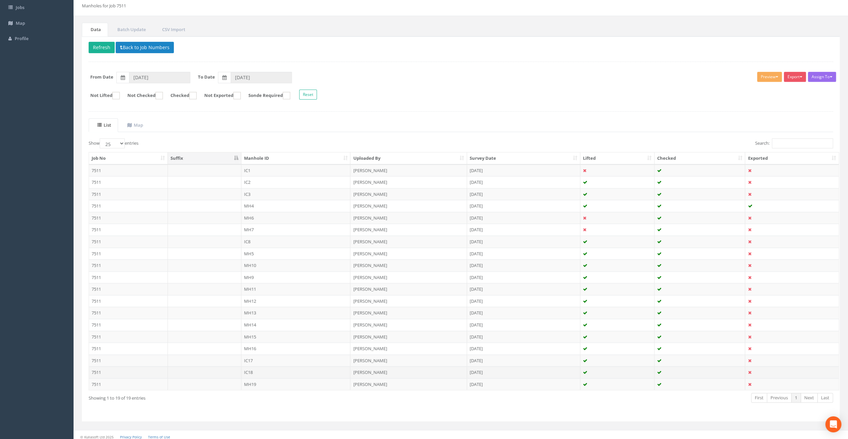
click at [252, 366] on td "IC18" at bounding box center [295, 372] width 109 height 12
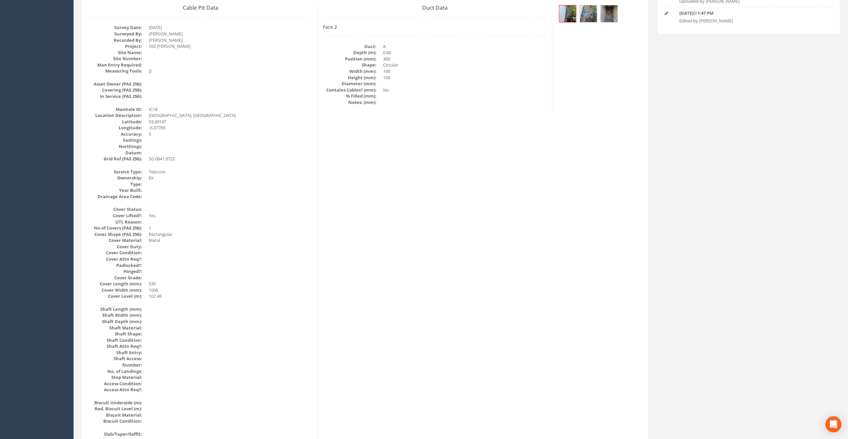
scroll to position [0, 0]
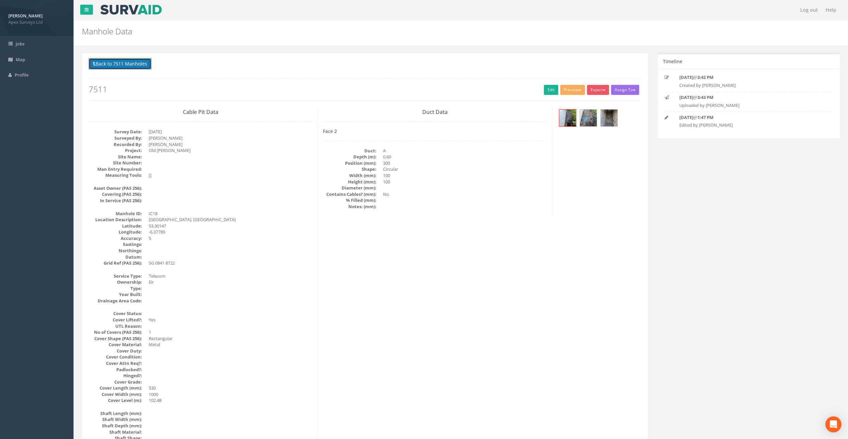
click at [147, 65] on button "Back to 7511 Manholes" at bounding box center [120, 63] width 63 height 11
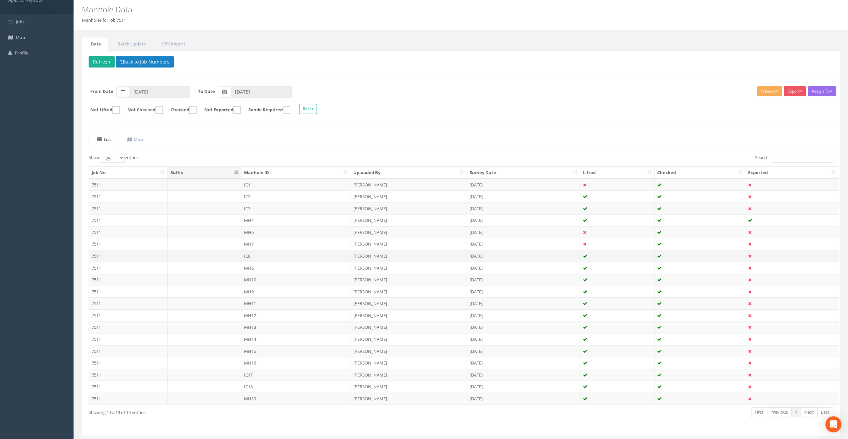
scroll to position [36, 0]
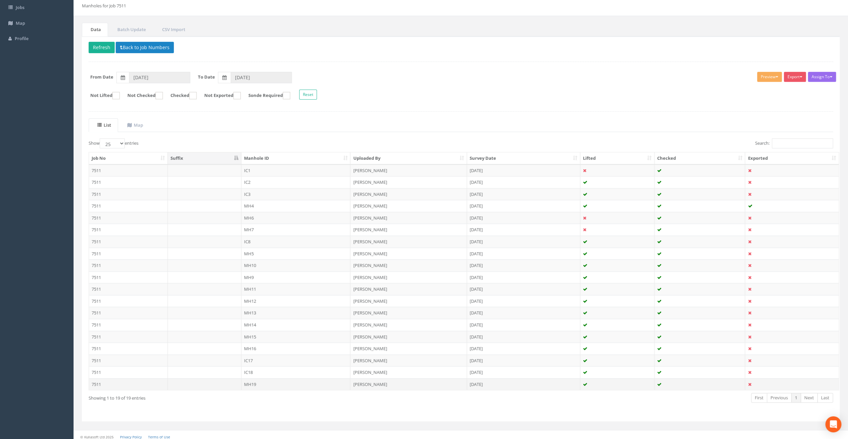
click at [256, 381] on td "MH19" at bounding box center [295, 384] width 109 height 12
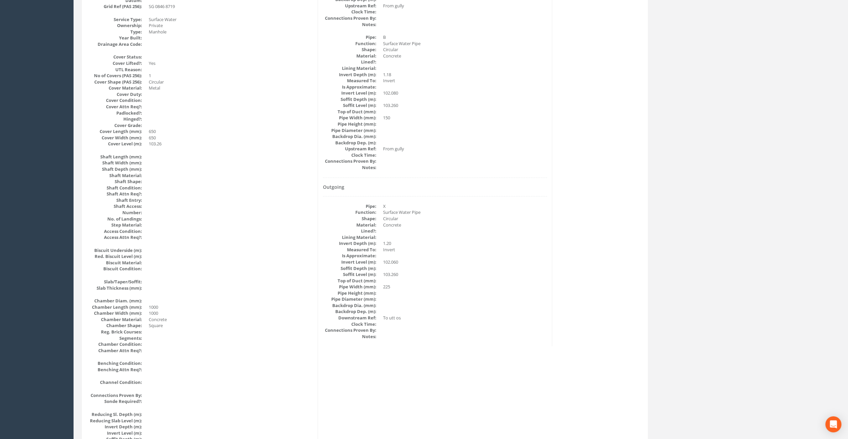
scroll to position [0, 0]
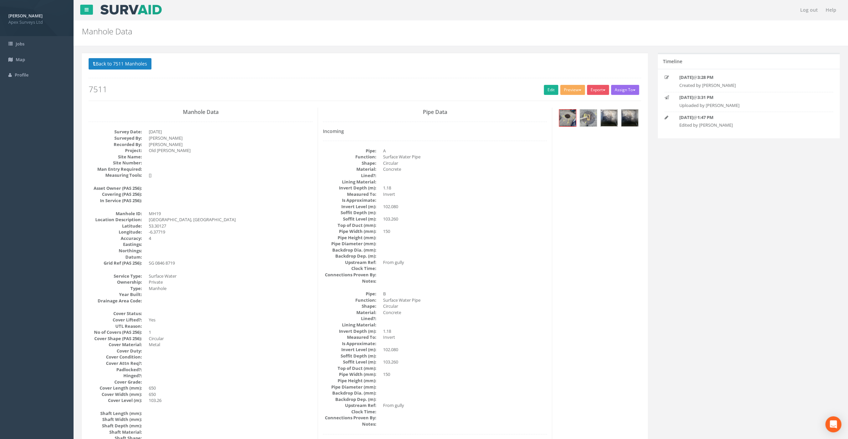
click at [610, 120] on img at bounding box center [609, 118] width 17 height 17
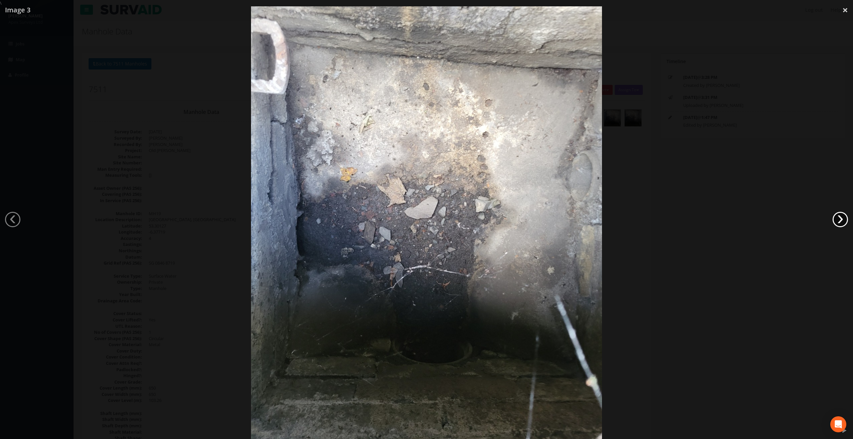
click at [841, 221] on link "›" at bounding box center [840, 219] width 15 height 15
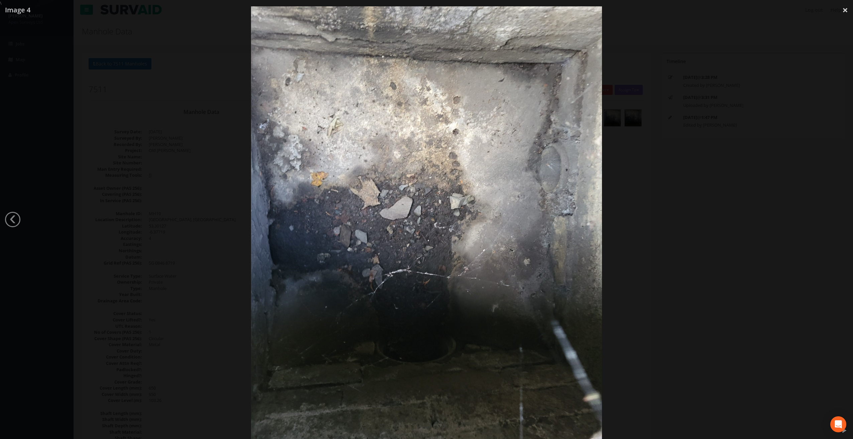
click at [841, 221] on div at bounding box center [426, 225] width 853 height 439
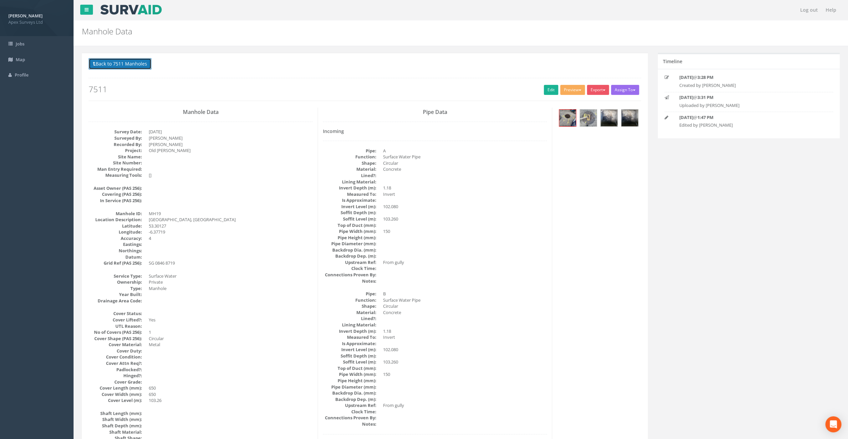
click at [139, 67] on button "Back to 7511 Manholes" at bounding box center [120, 63] width 63 height 11
